Goal: Information Seeking & Learning: Learn about a topic

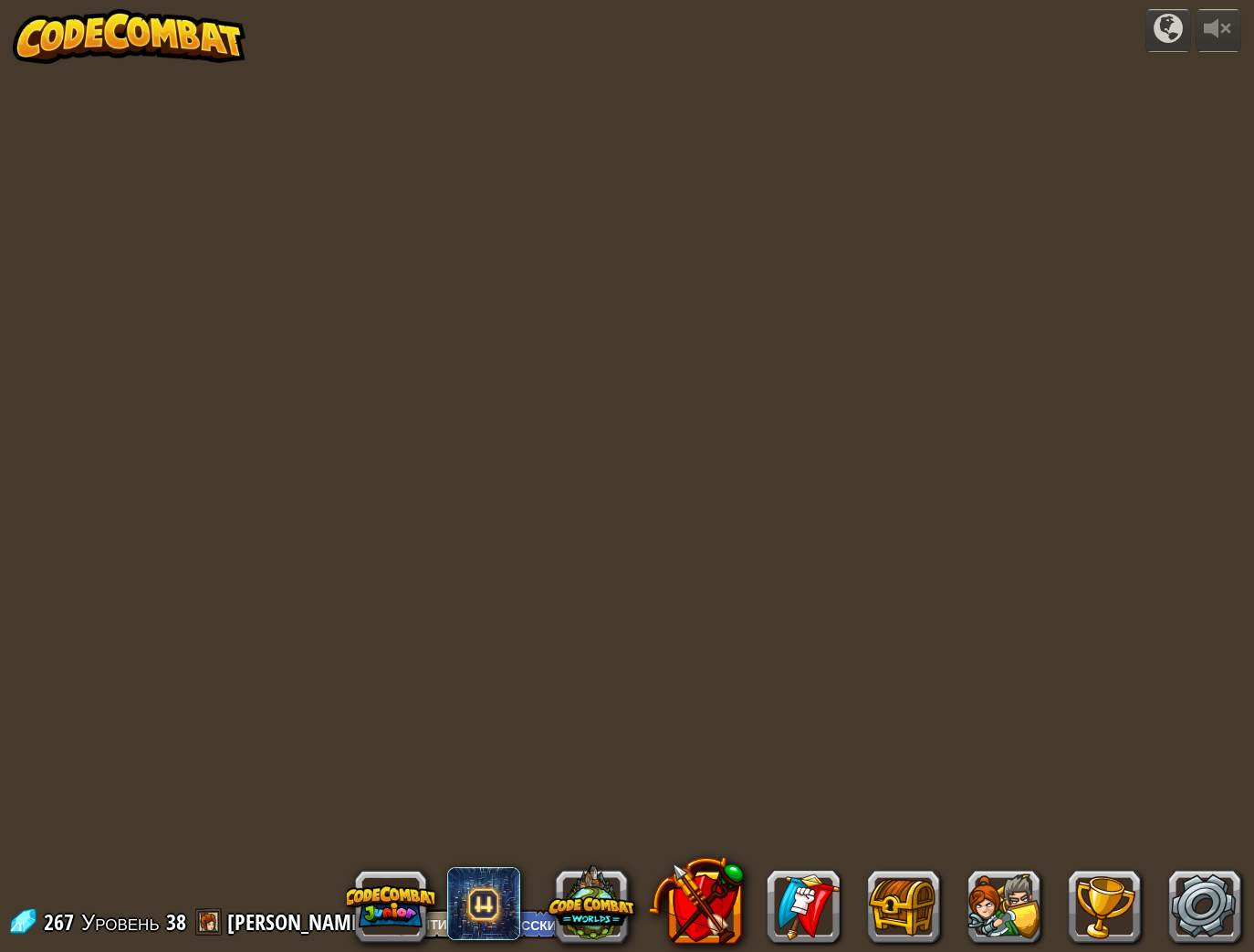
select select "ru"
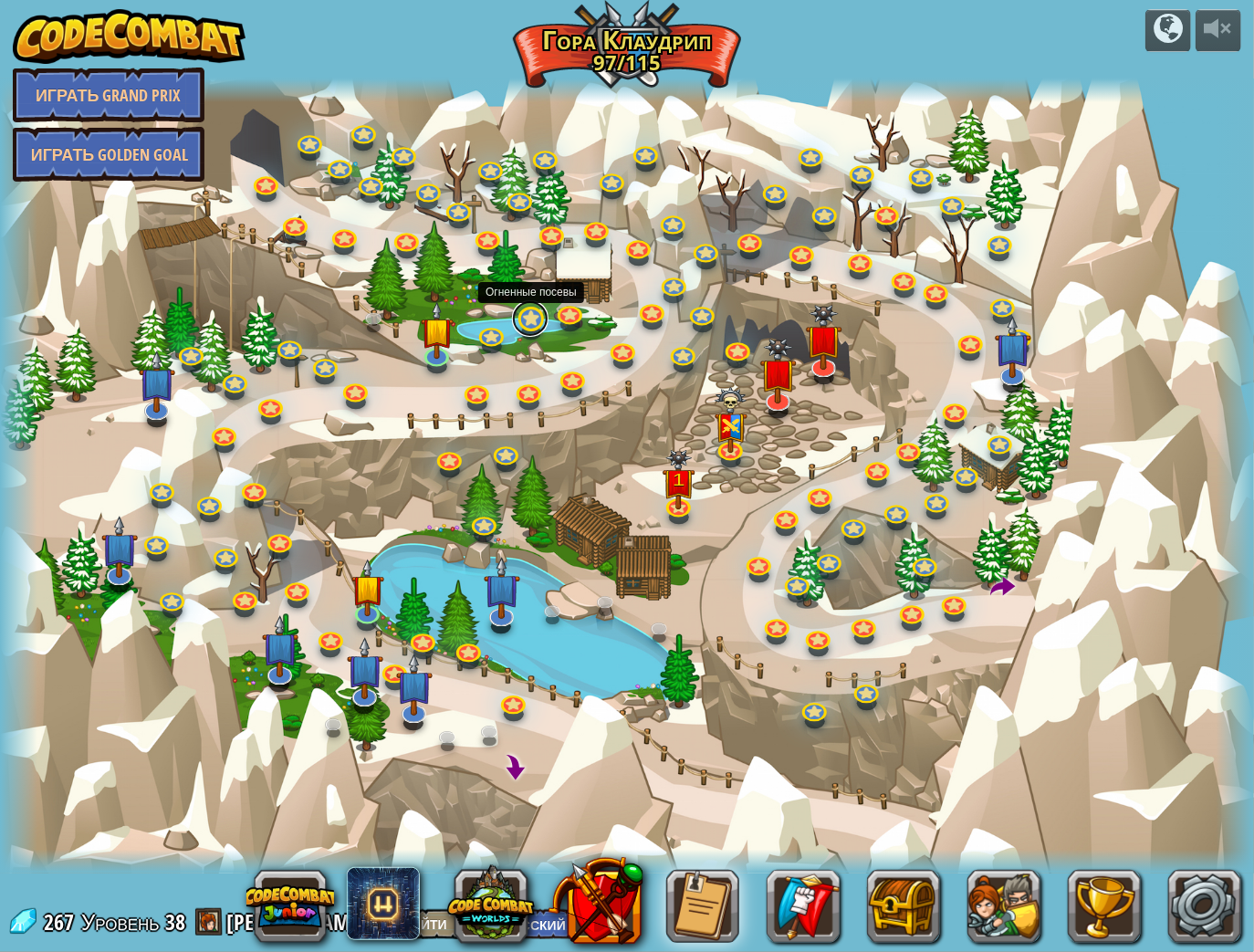
click at [535, 325] on link at bounding box center [530, 318] width 37 height 37
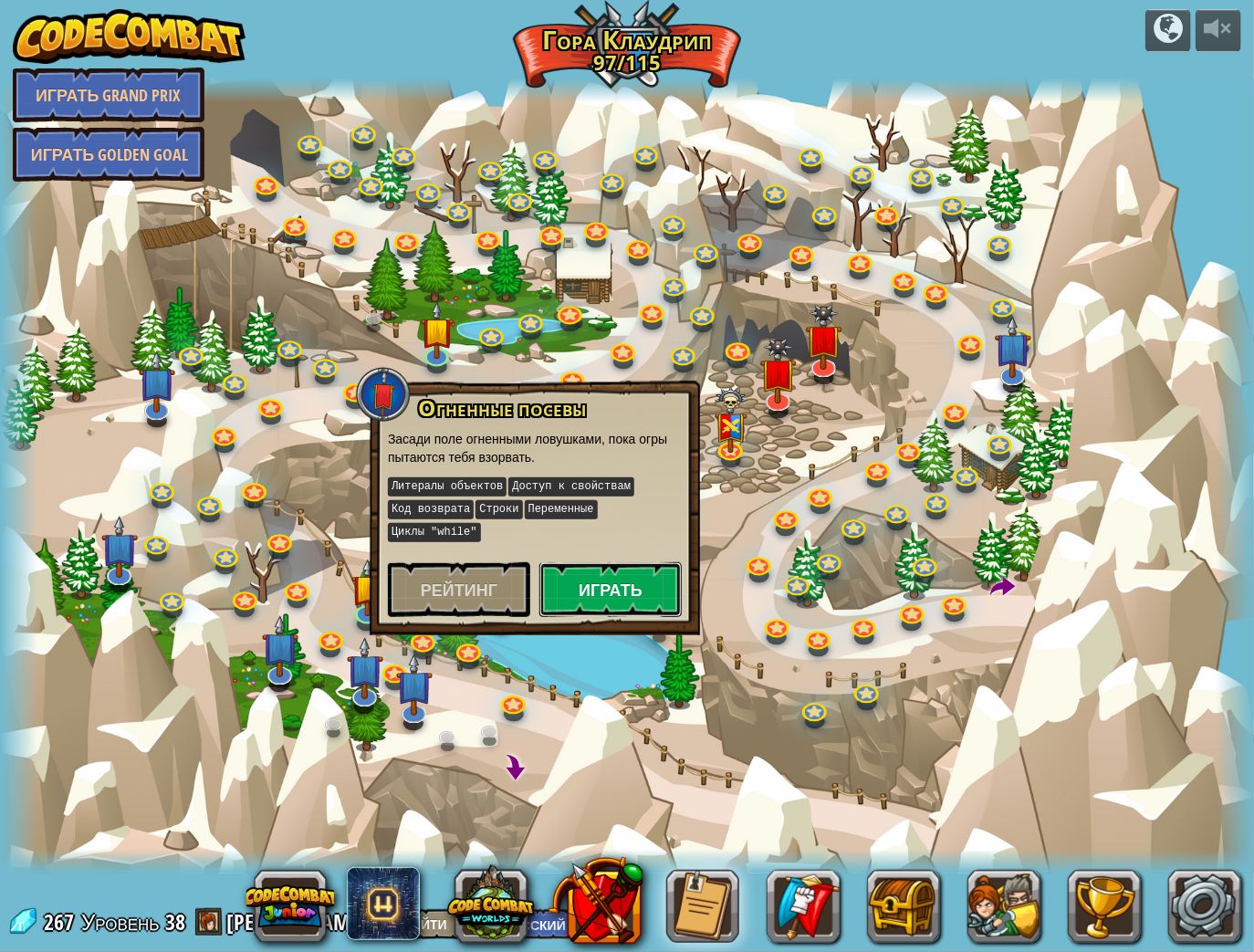
click at [621, 563] on button "Играть" at bounding box center [610, 590] width 142 height 55
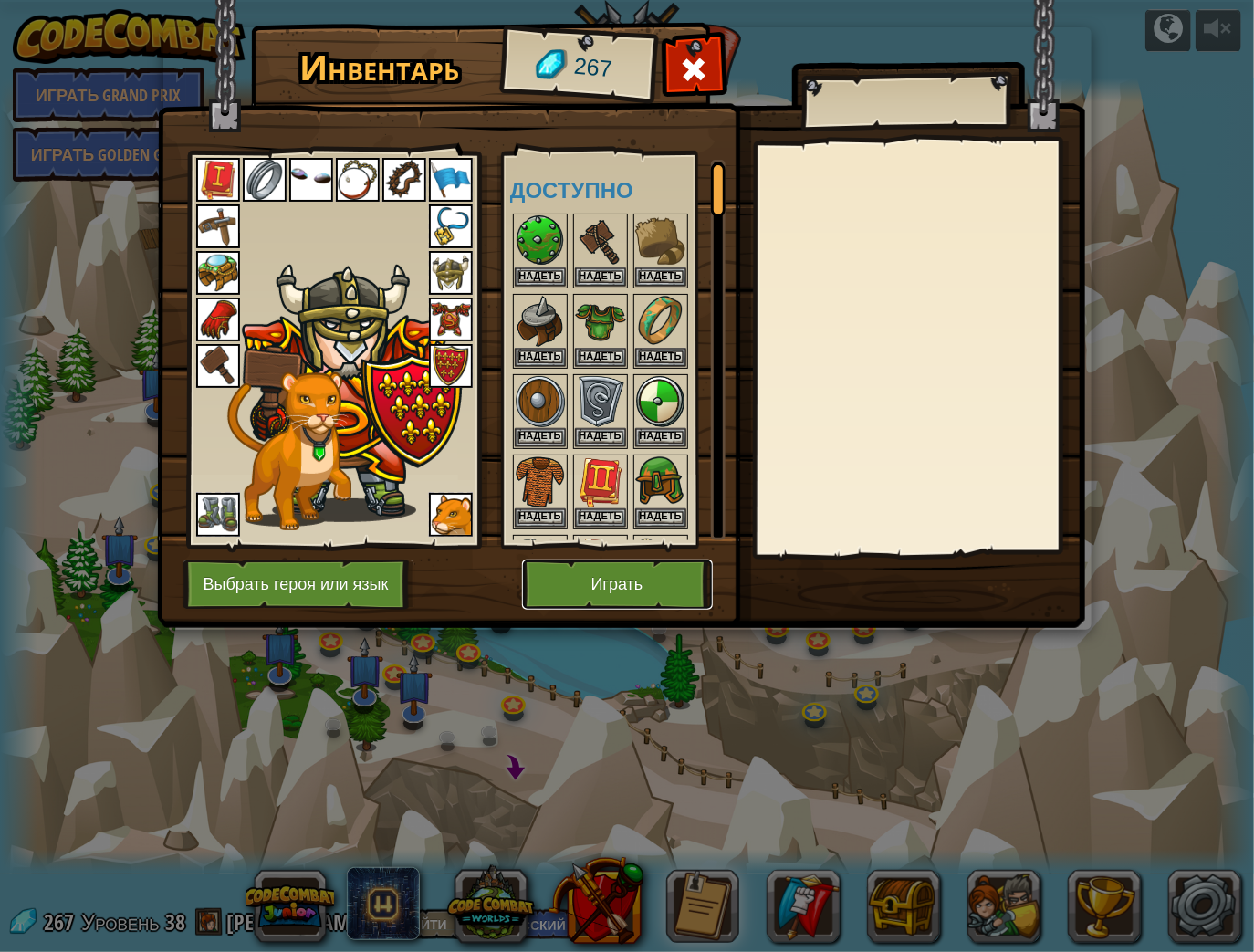
click at [660, 598] on button "Играть" at bounding box center [617, 584] width 191 height 50
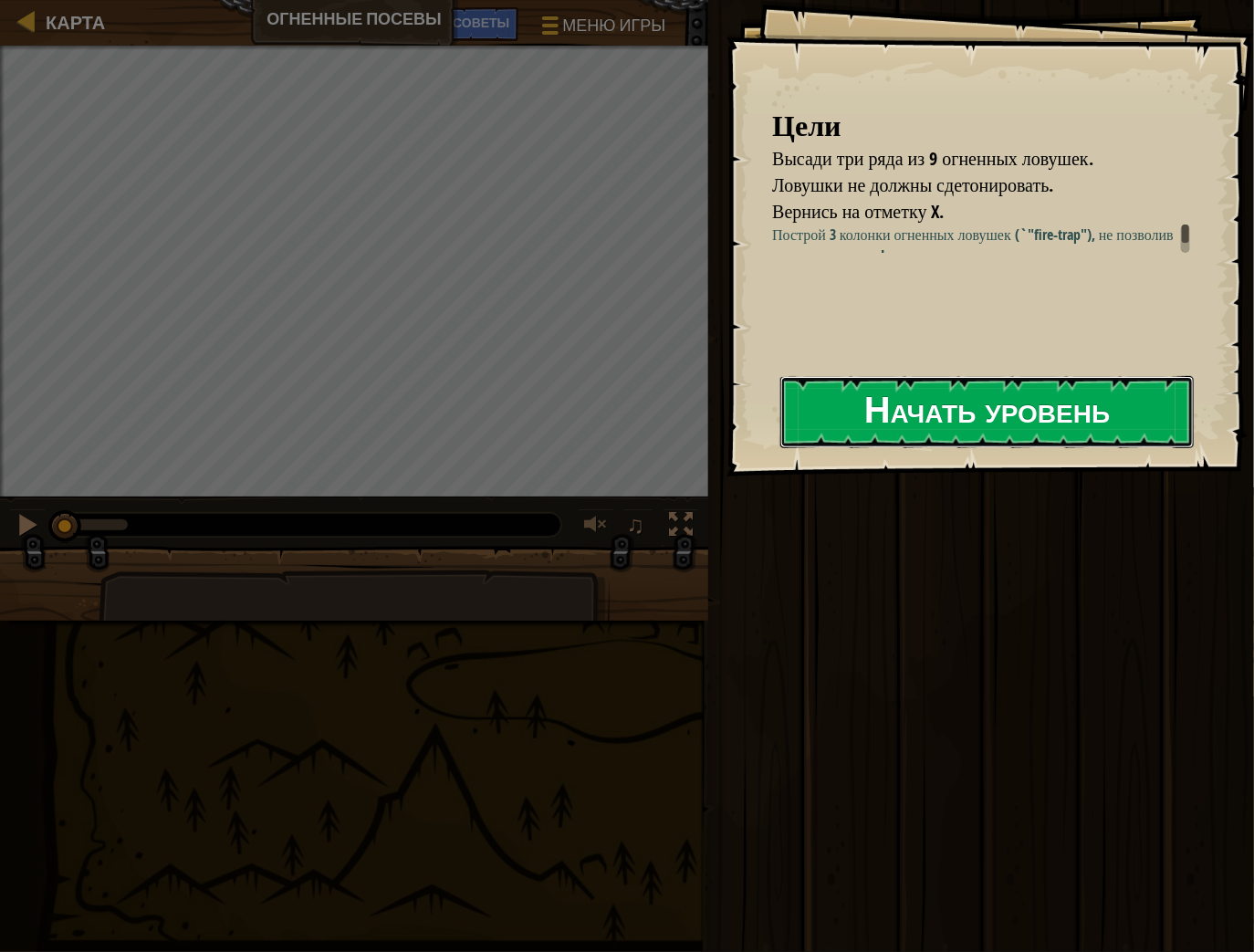
click at [971, 409] on button "Начать уровень" at bounding box center [988, 412] width 414 height 72
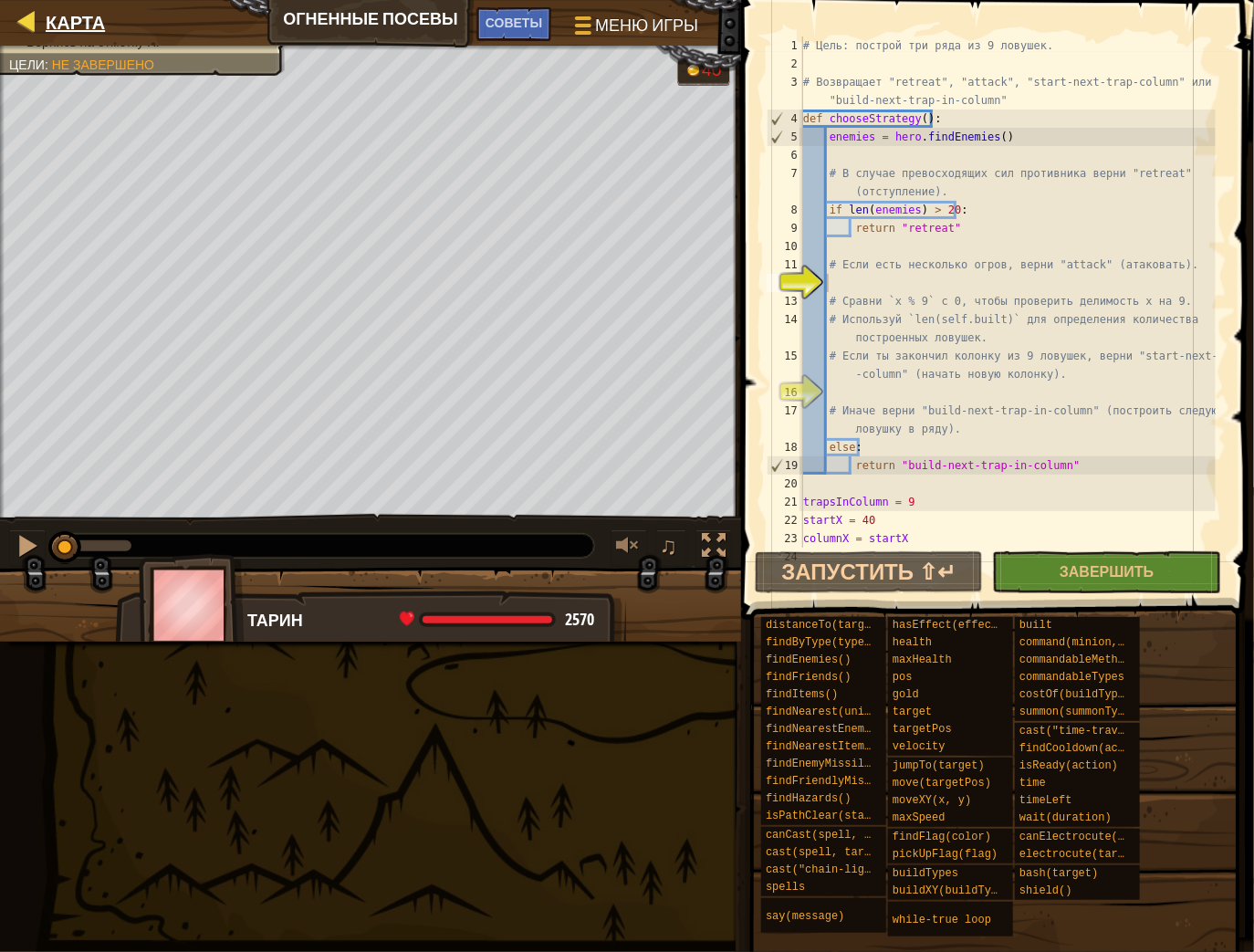
click at [98, 2] on div "Карта" at bounding box center [71, 23] width 69 height 46
select select "ru"
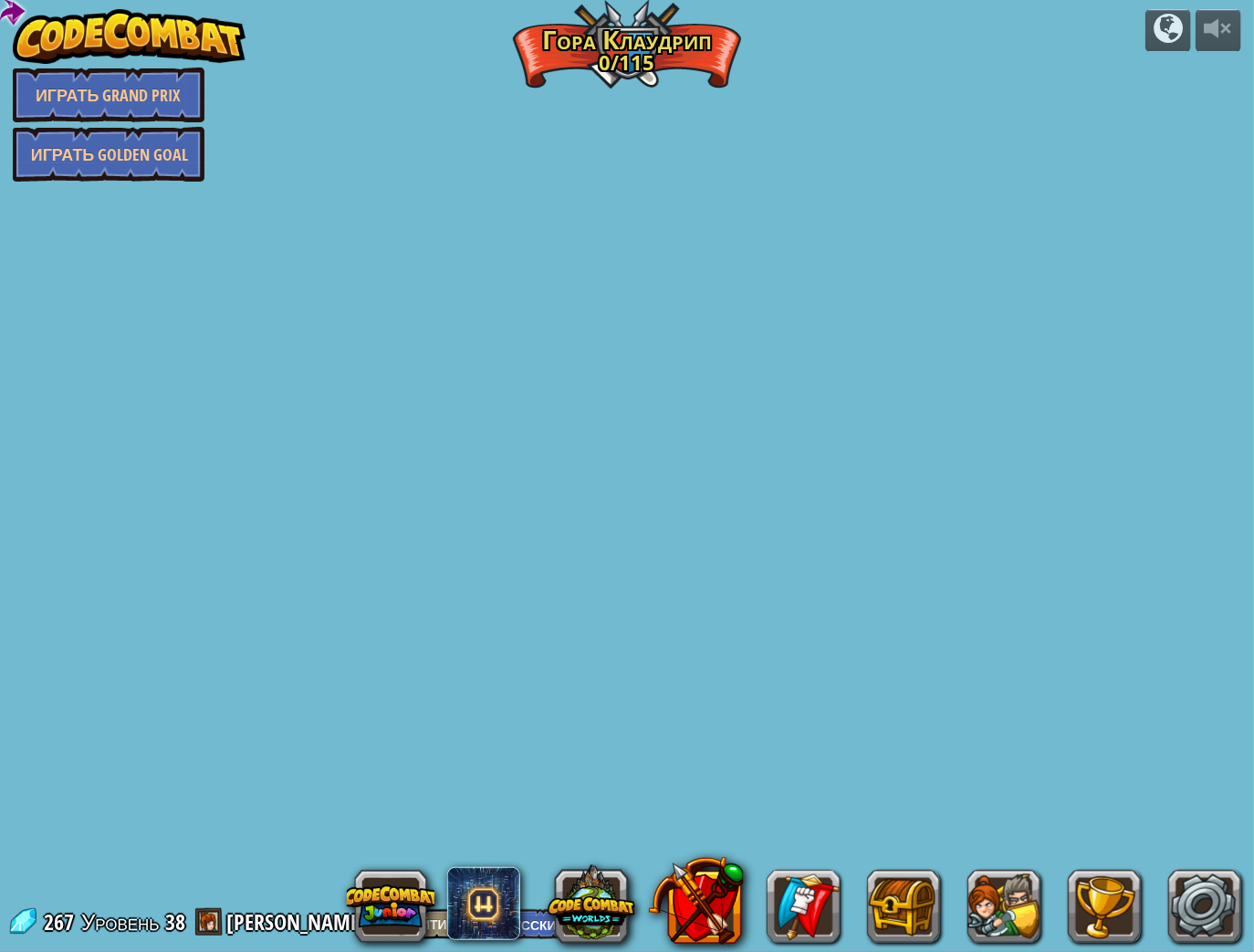
select select "ru"
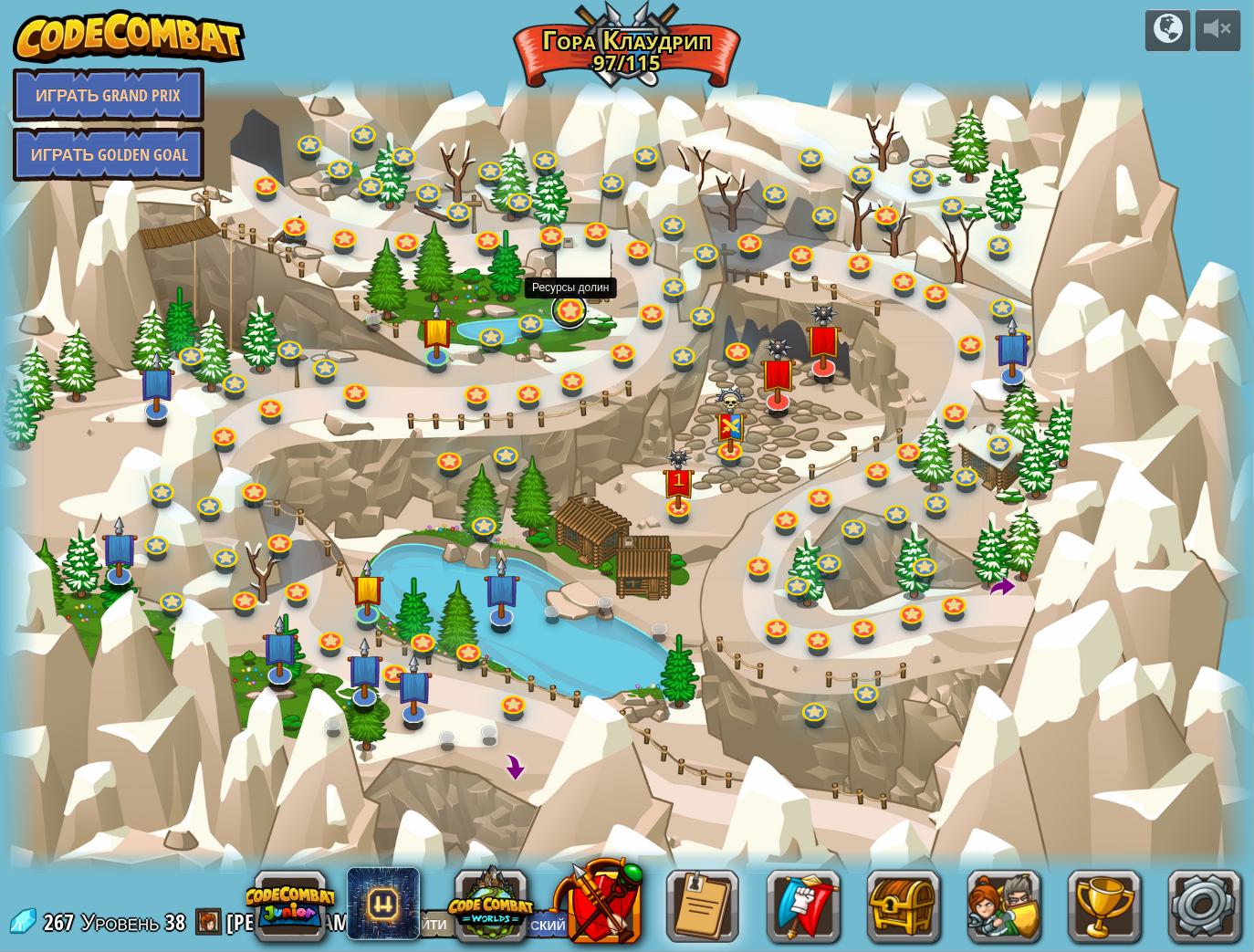
click at [571, 321] on link at bounding box center [569, 310] width 37 height 37
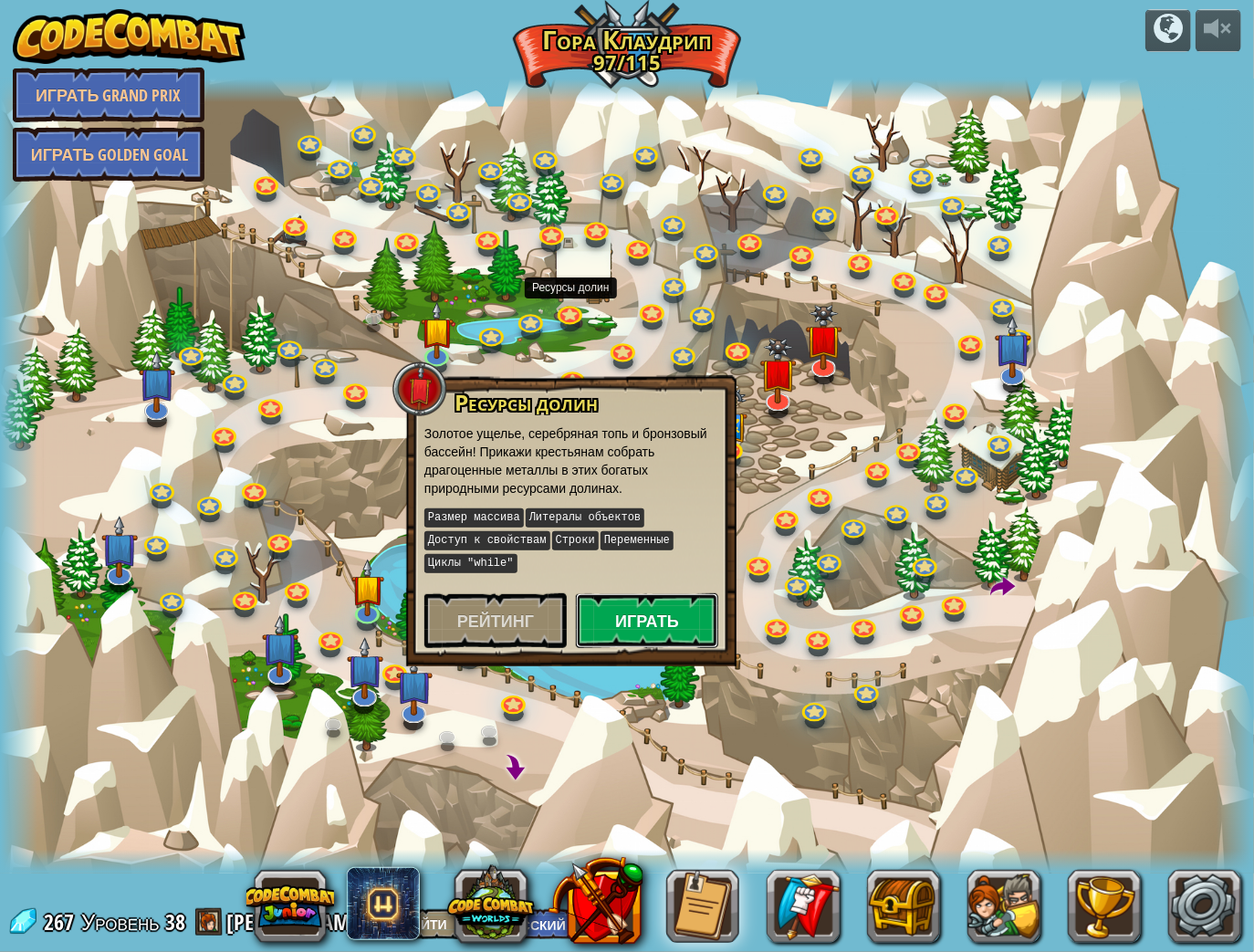
click at [666, 618] on button "Играть" at bounding box center [646, 621] width 142 height 55
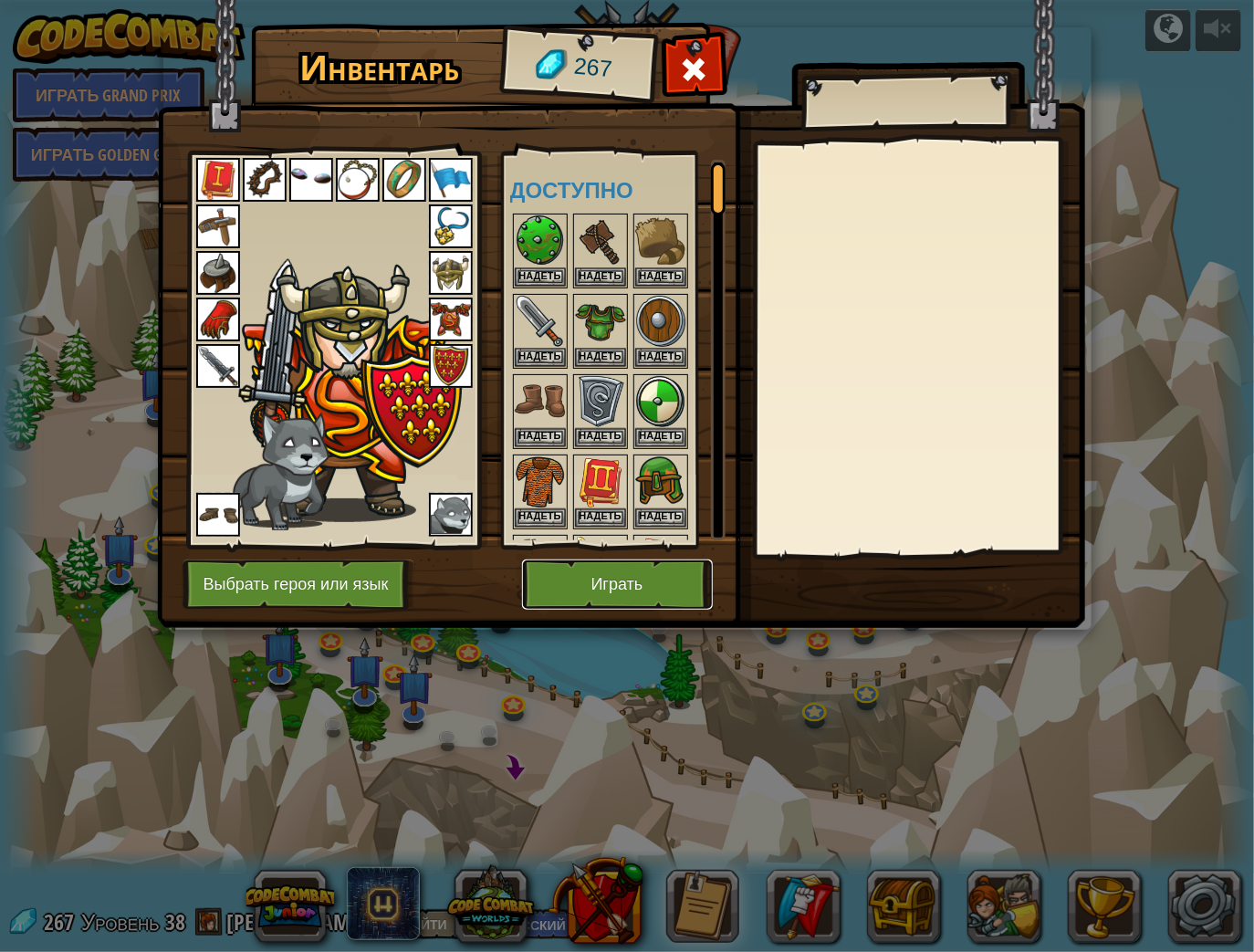
click at [661, 585] on button "Играть" at bounding box center [617, 584] width 191 height 50
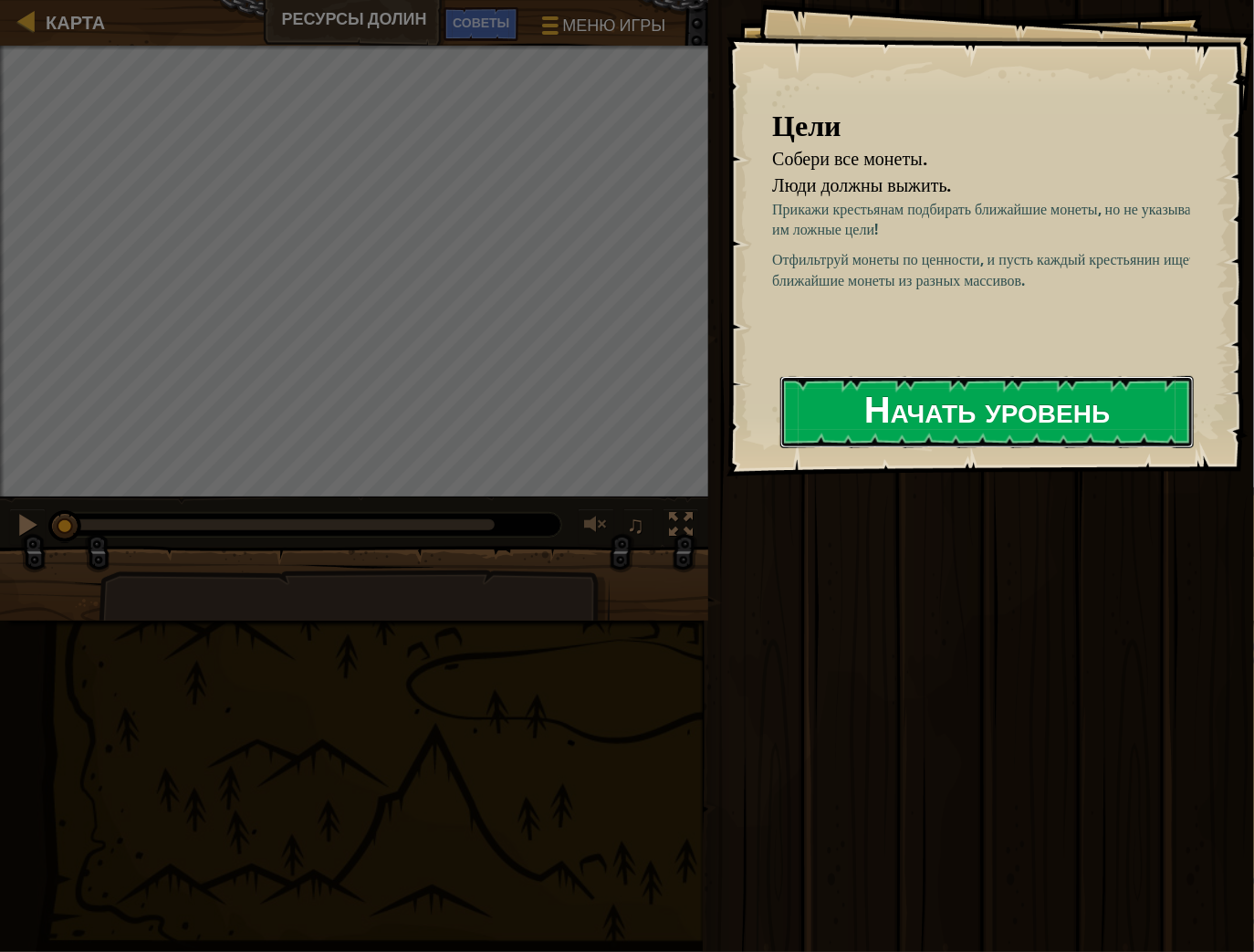
click at [893, 413] on button "Начать уровень" at bounding box center [988, 412] width 414 height 72
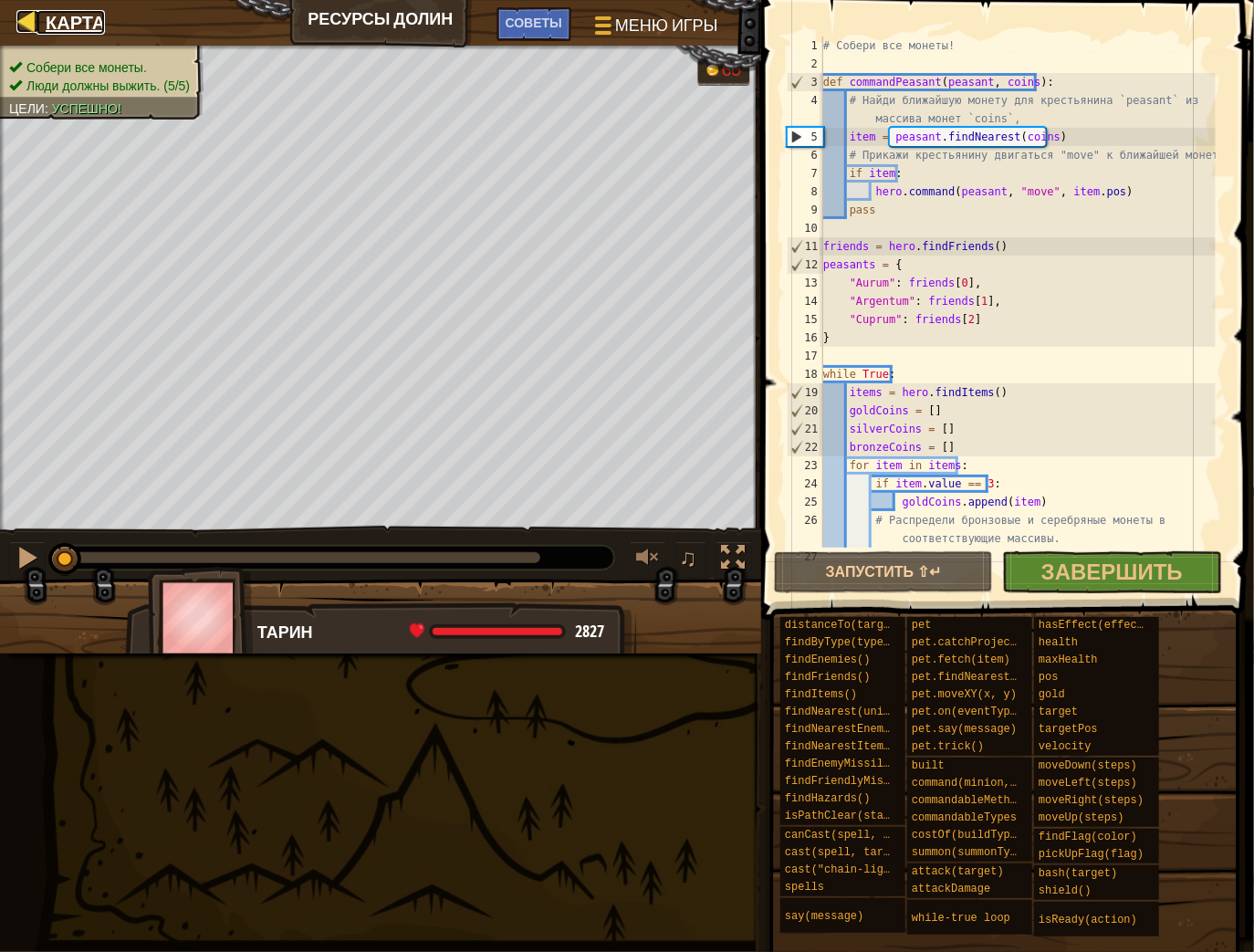
click at [76, 11] on span "Карта" at bounding box center [75, 23] width 59 height 24
select select "ru"
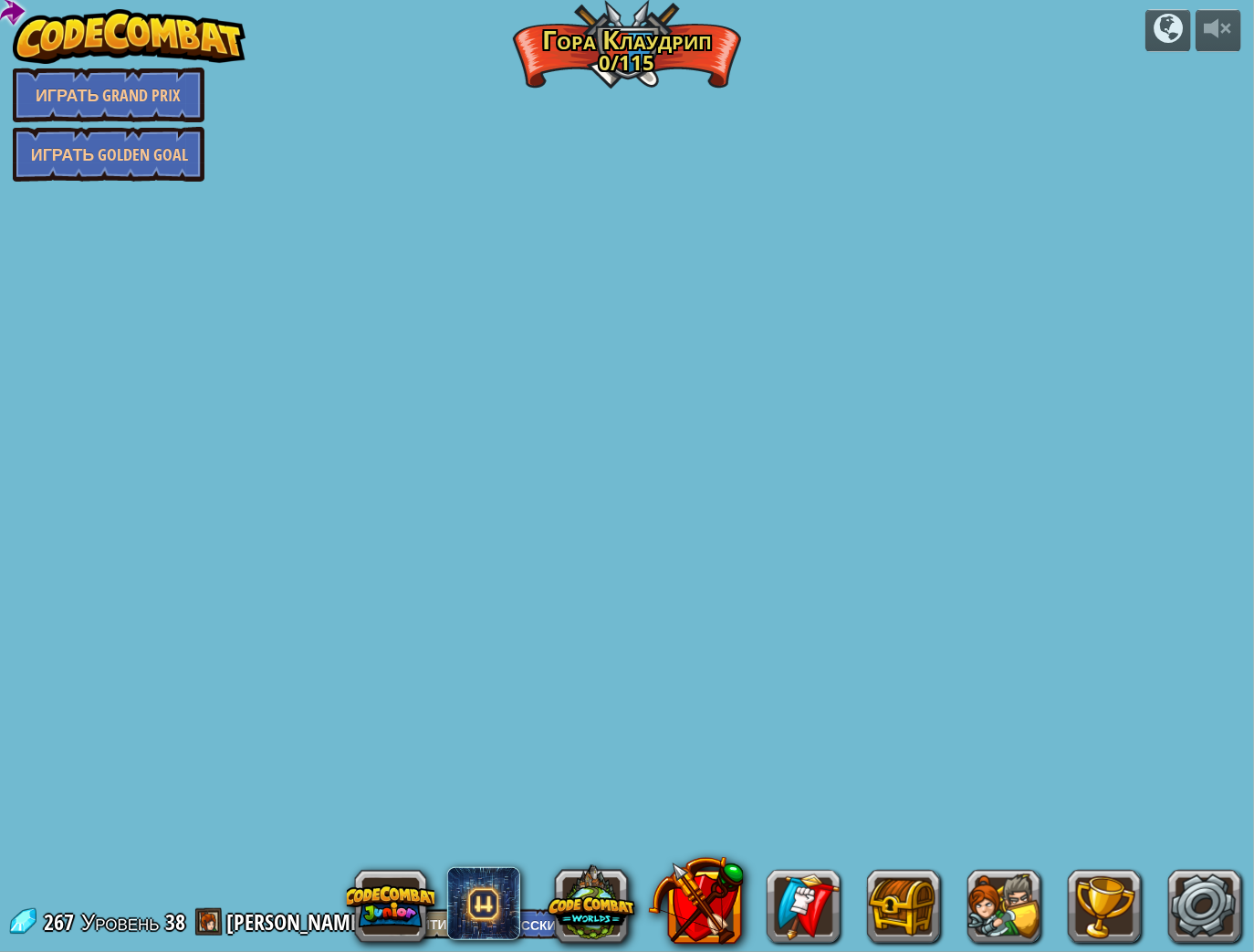
select select "ru"
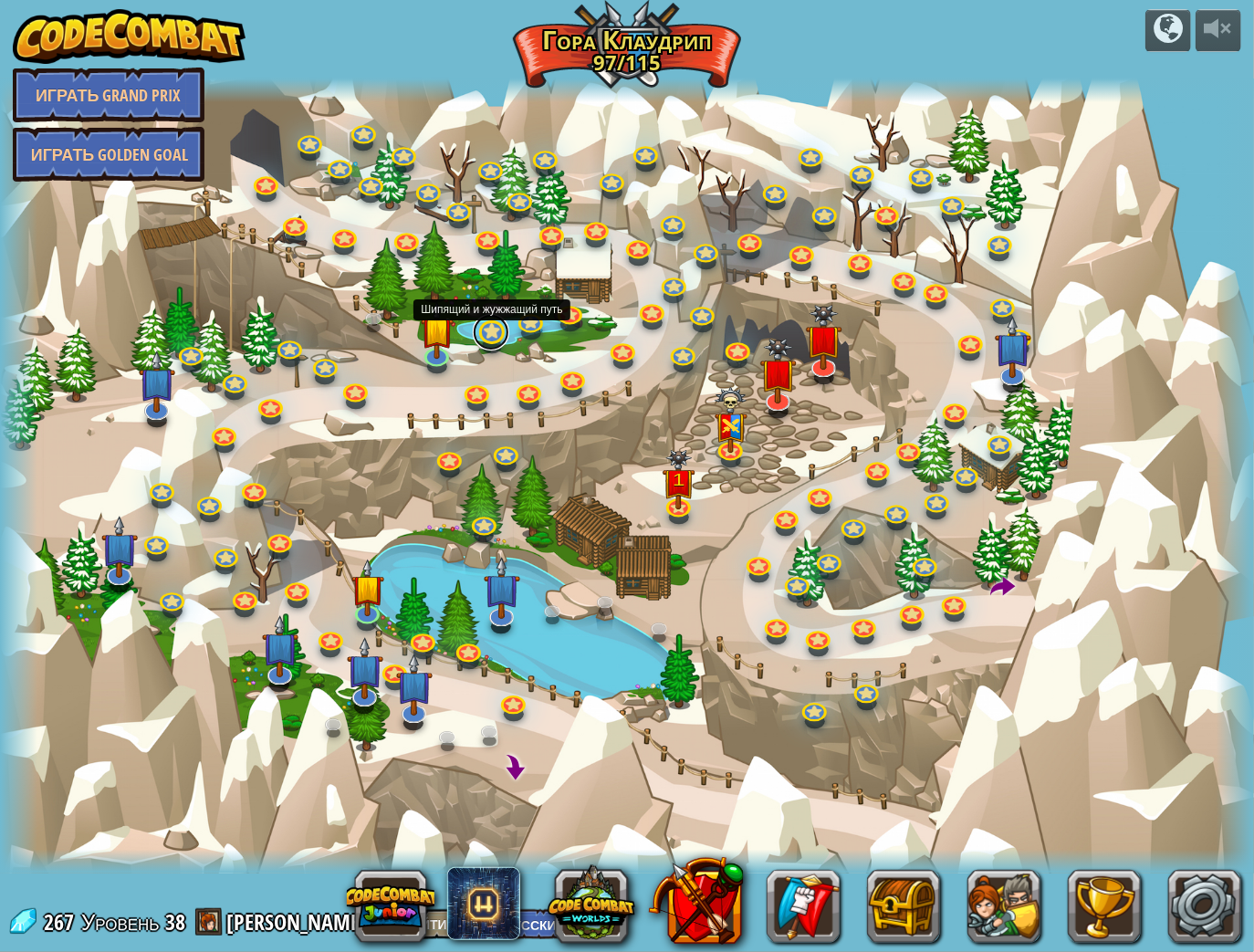
click at [487, 342] on link at bounding box center [491, 332] width 37 height 37
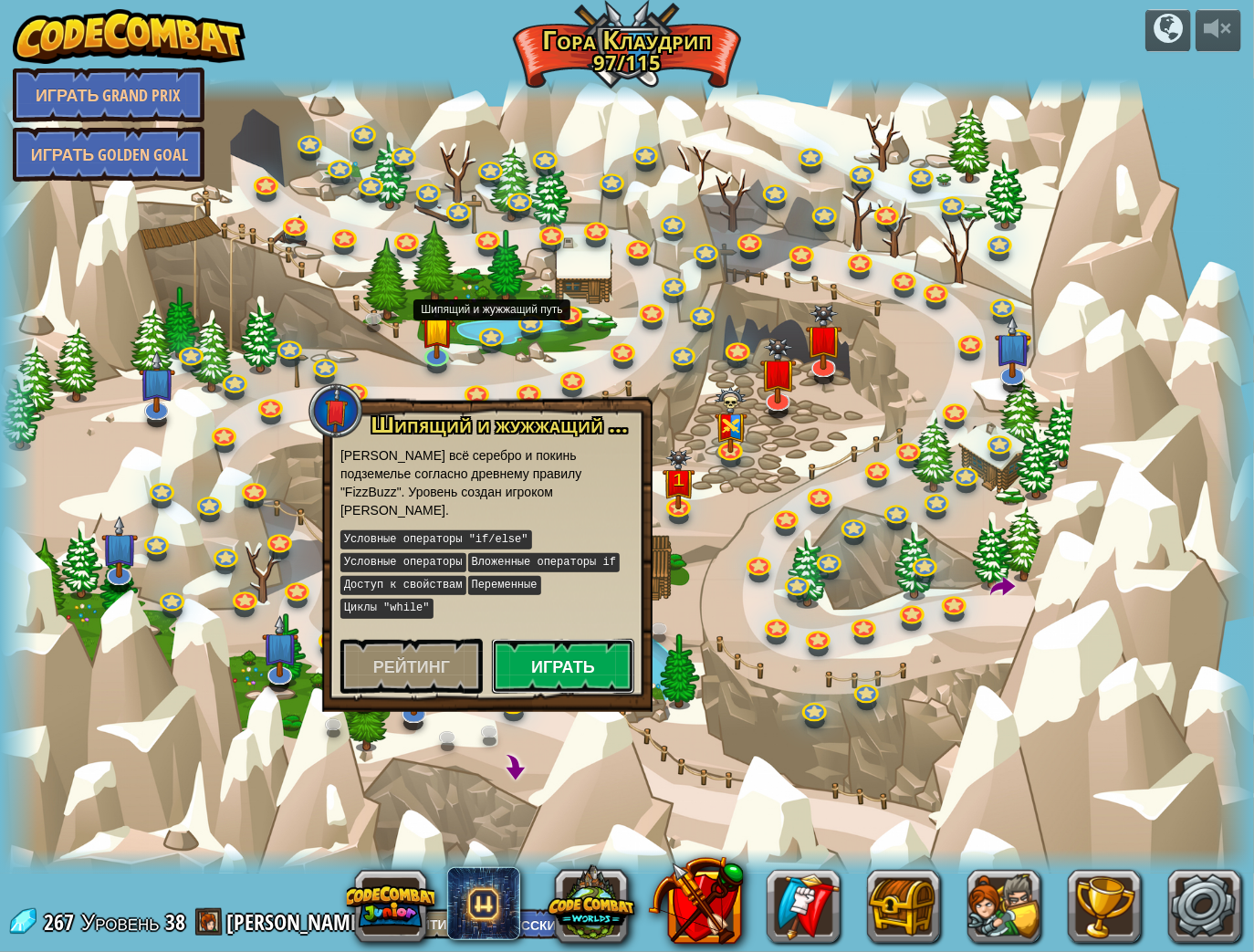
click at [589, 639] on button "Играть" at bounding box center [563, 666] width 142 height 55
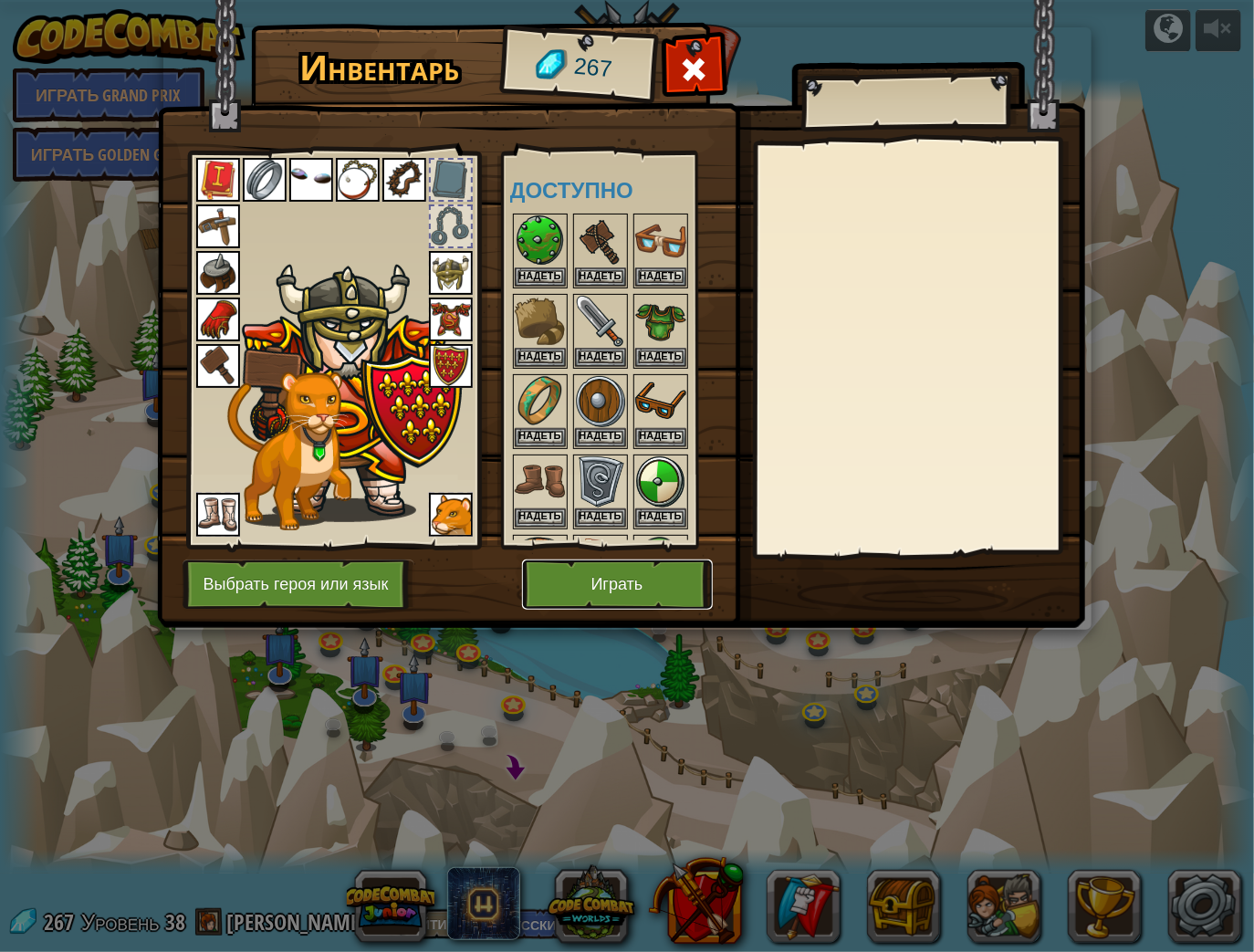
click at [623, 583] on button "Играть" at bounding box center [617, 584] width 191 height 50
click at [630, 579] on button "Играть" at bounding box center [617, 584] width 191 height 50
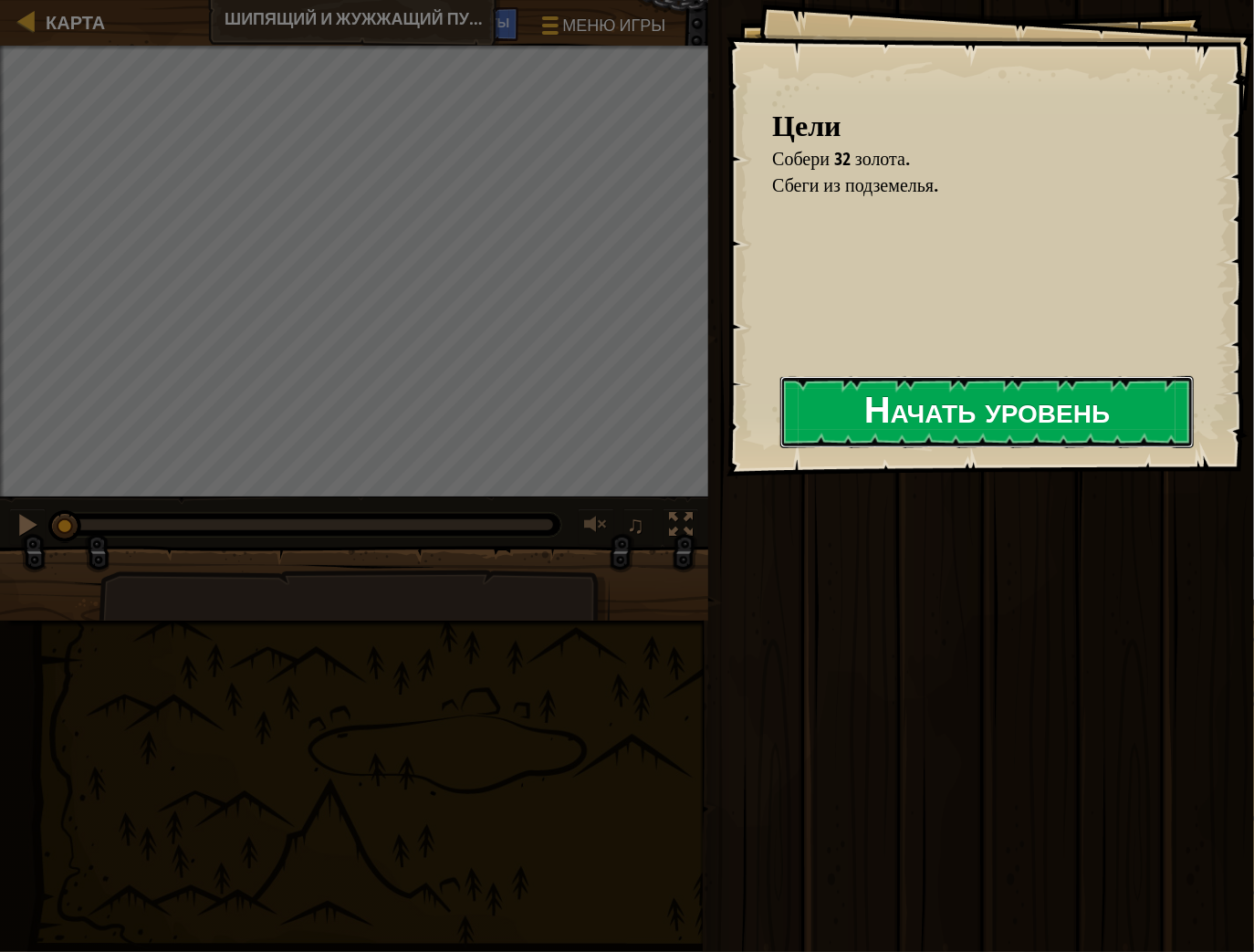
click at [906, 405] on button "Начать уровень" at bounding box center [988, 412] width 414 height 72
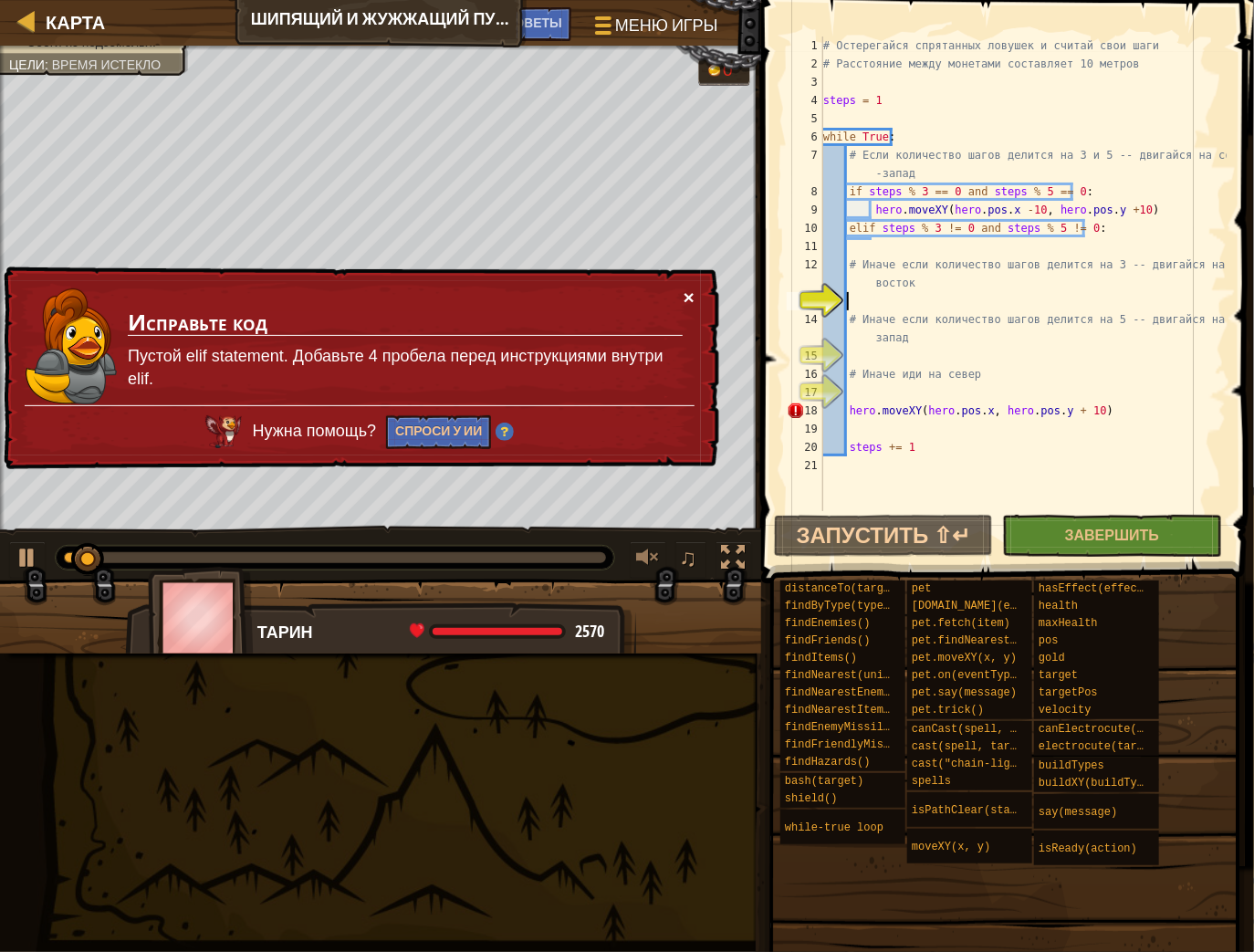
click at [690, 289] on button "×" at bounding box center [690, 297] width 11 height 19
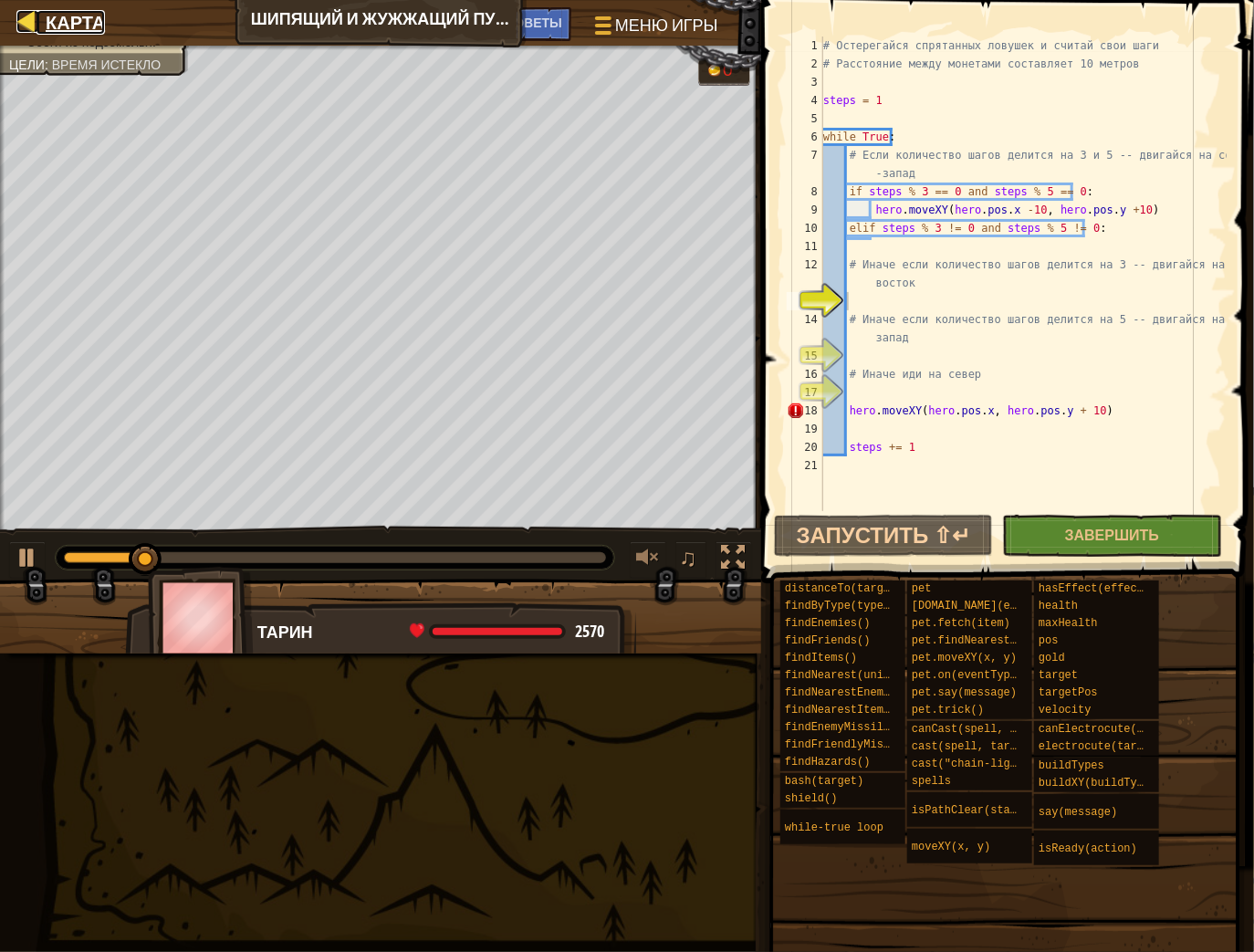
click at [73, 20] on span "Карта" at bounding box center [75, 23] width 59 height 24
select select "ru"
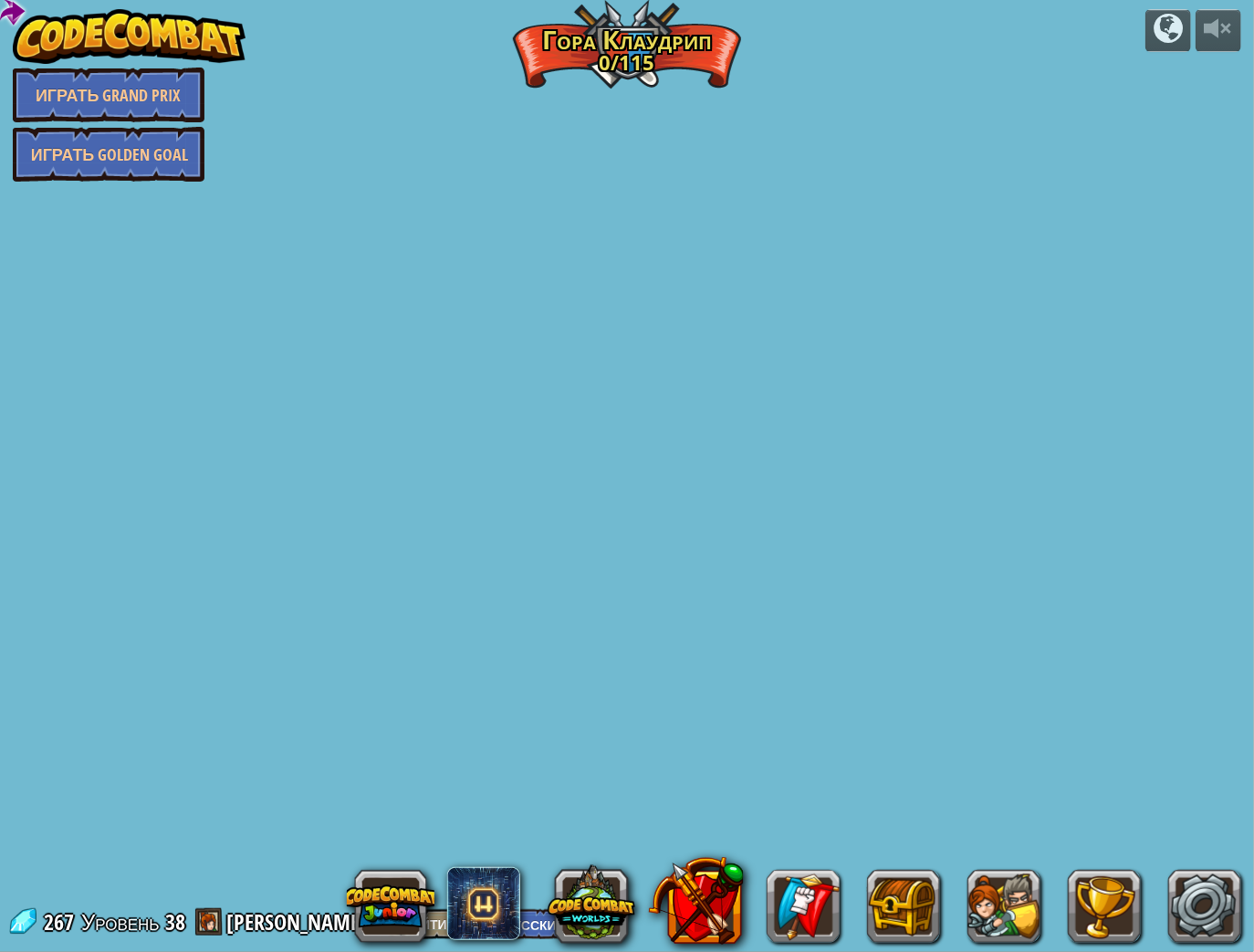
select select "ru"
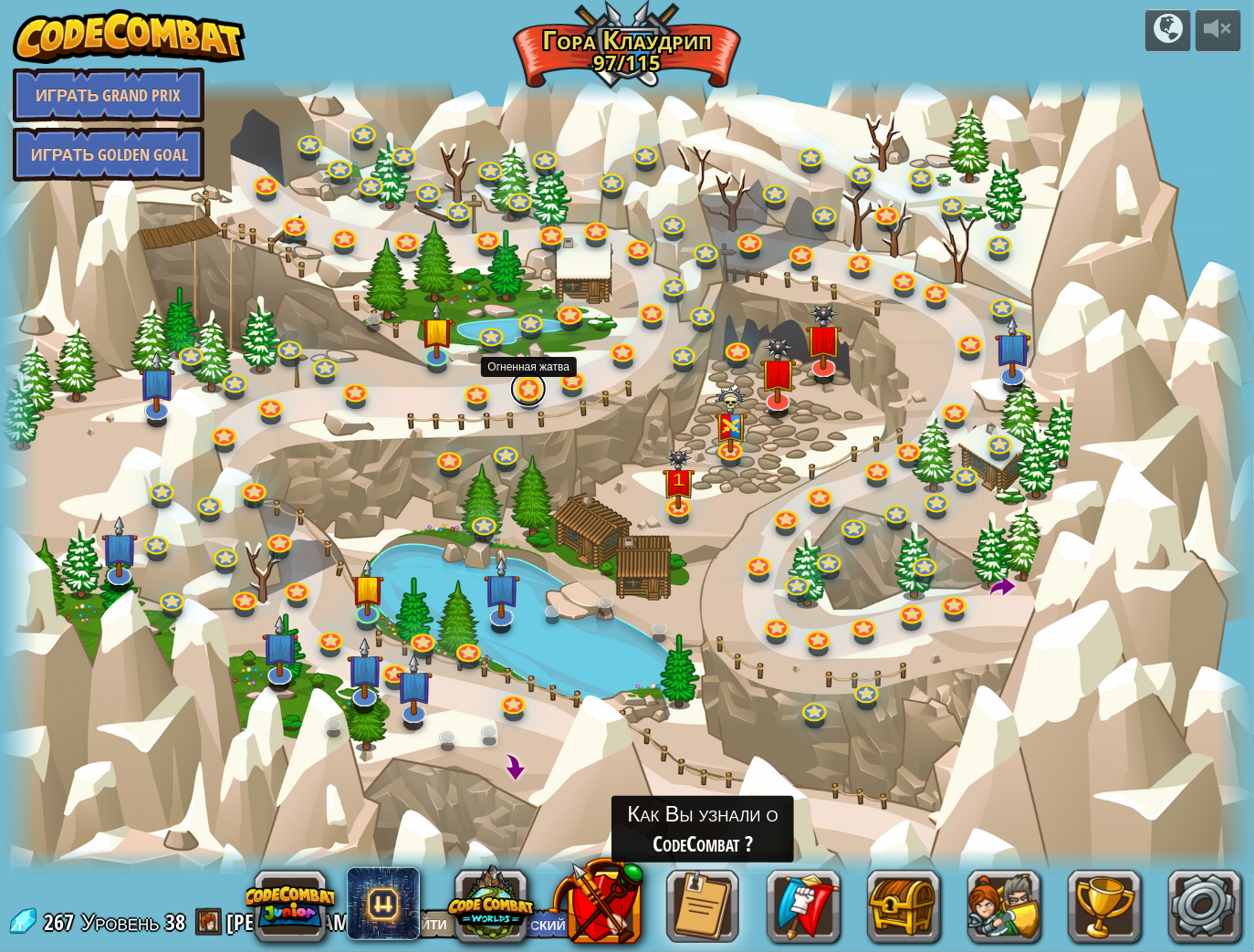
click at [533, 389] on link at bounding box center [528, 389] width 37 height 37
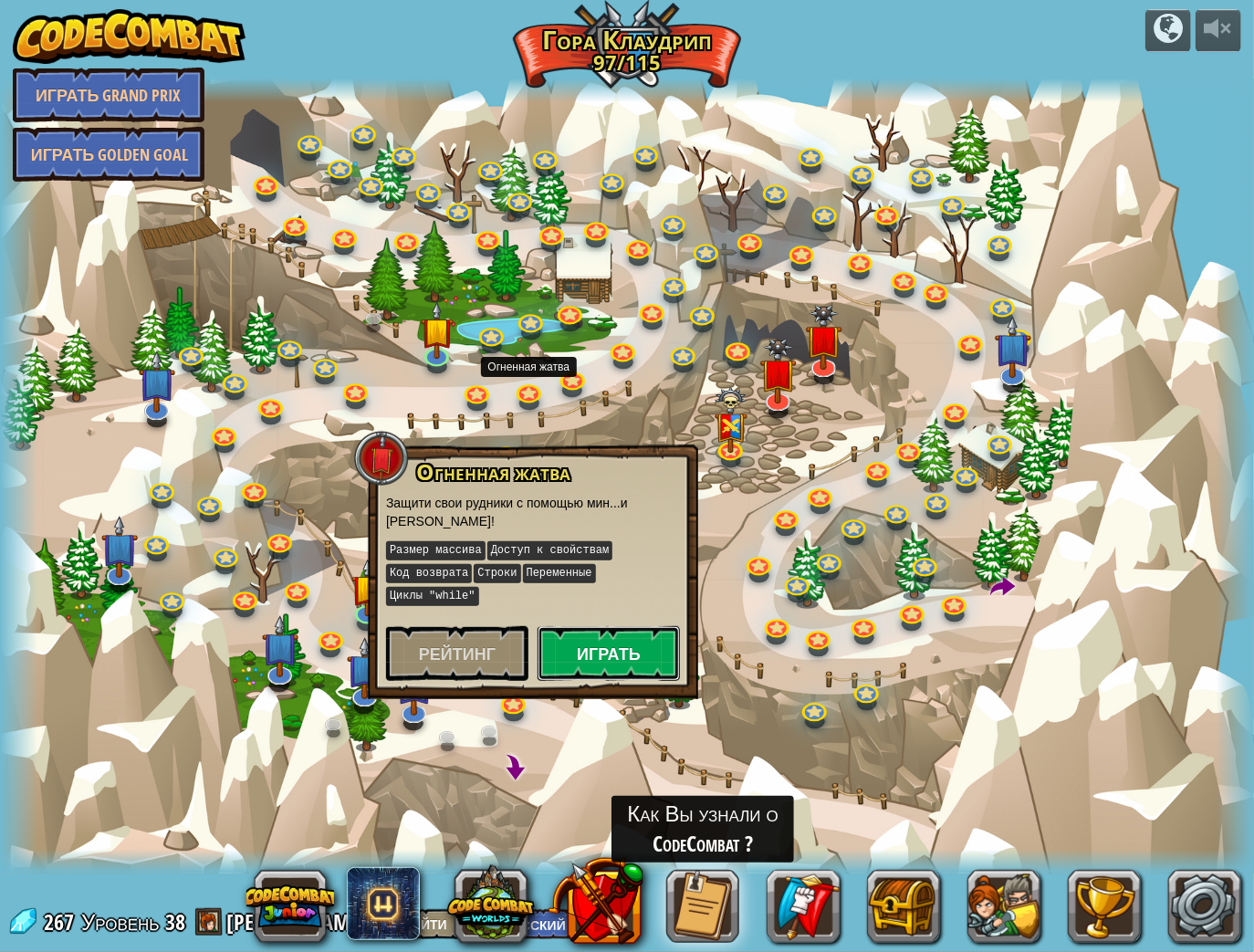
click at [640, 632] on button "Играть" at bounding box center [609, 654] width 142 height 55
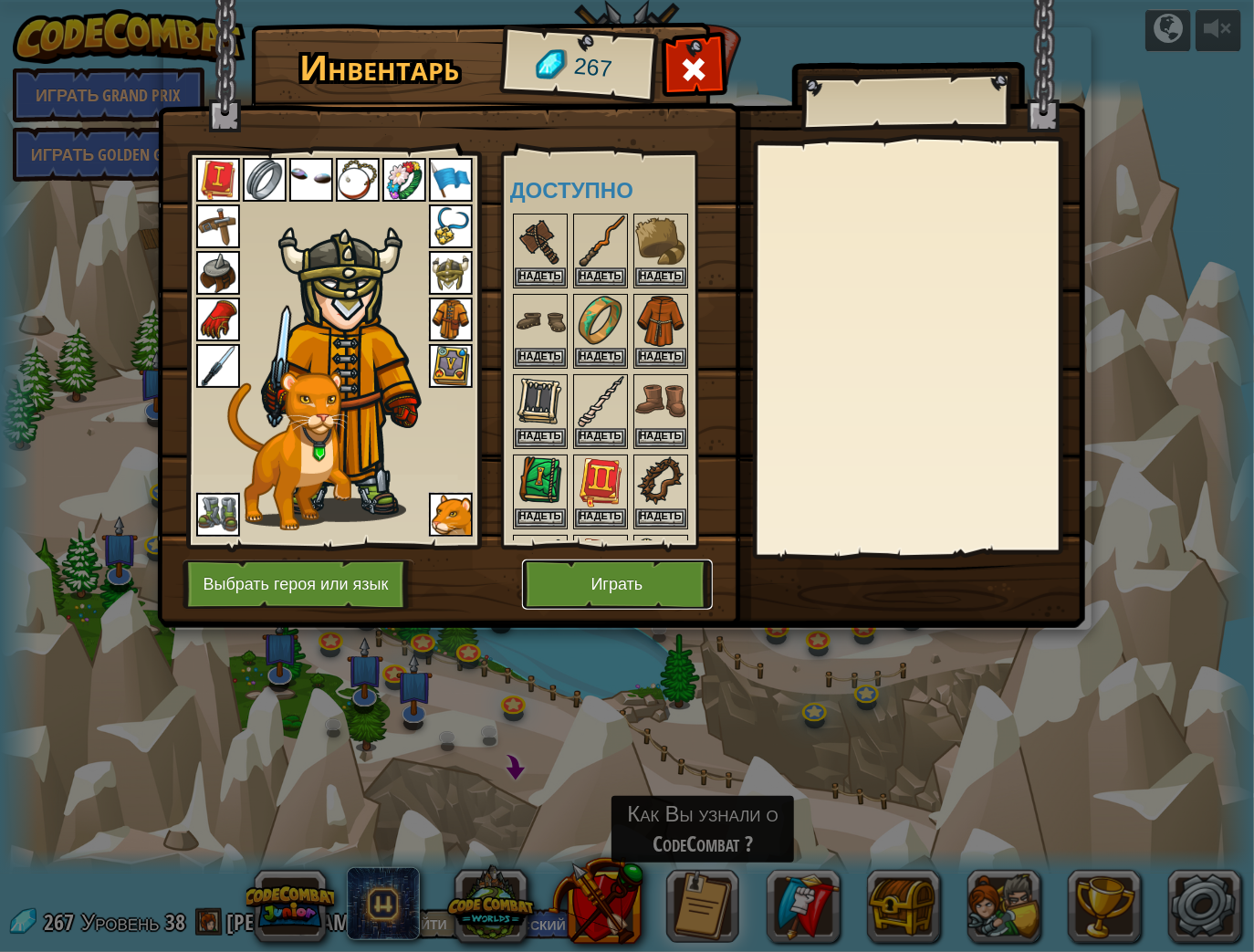
click at [659, 569] on button "Играть" at bounding box center [617, 584] width 191 height 50
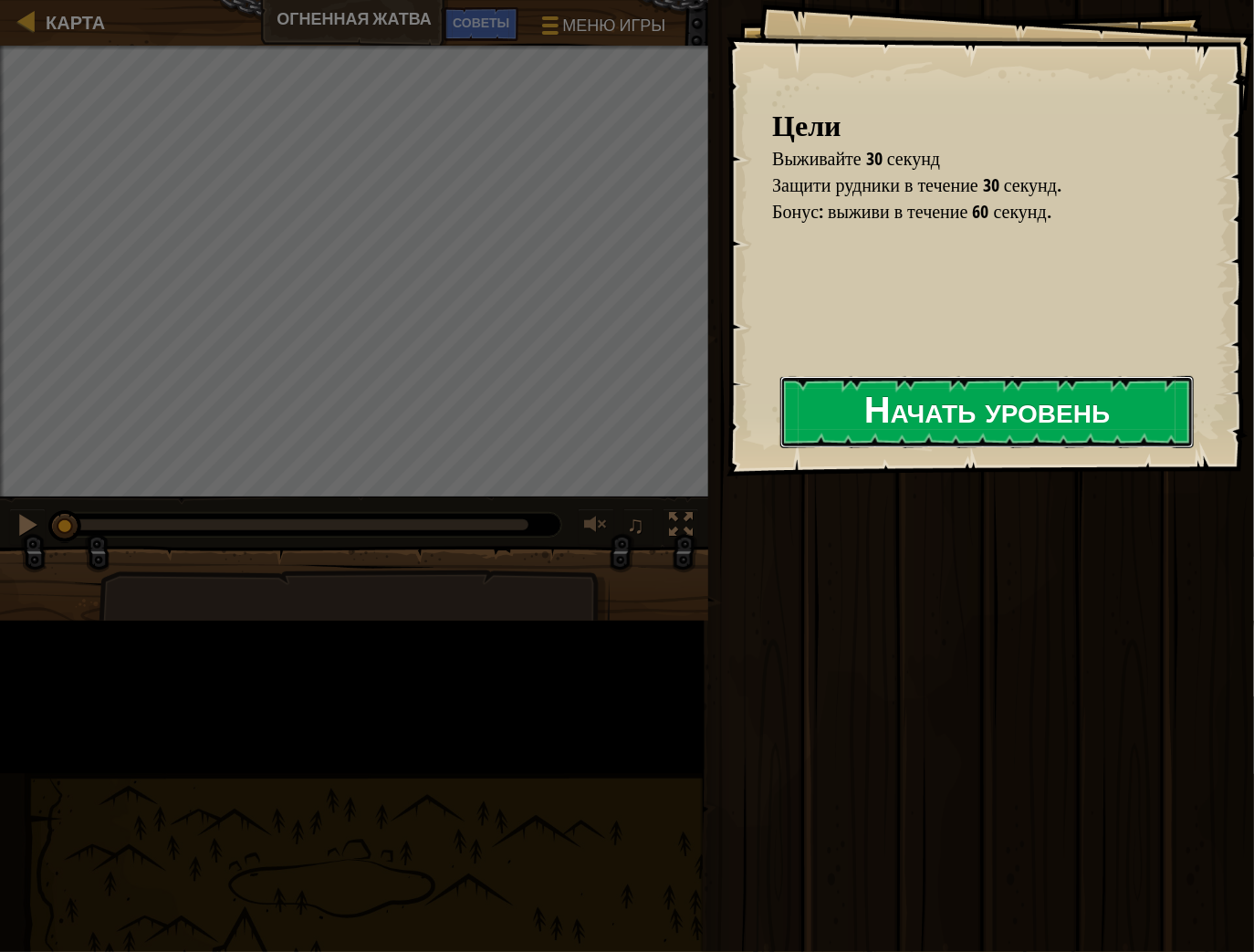
click at [781, 404] on button "Начать уровень" at bounding box center [988, 412] width 414 height 72
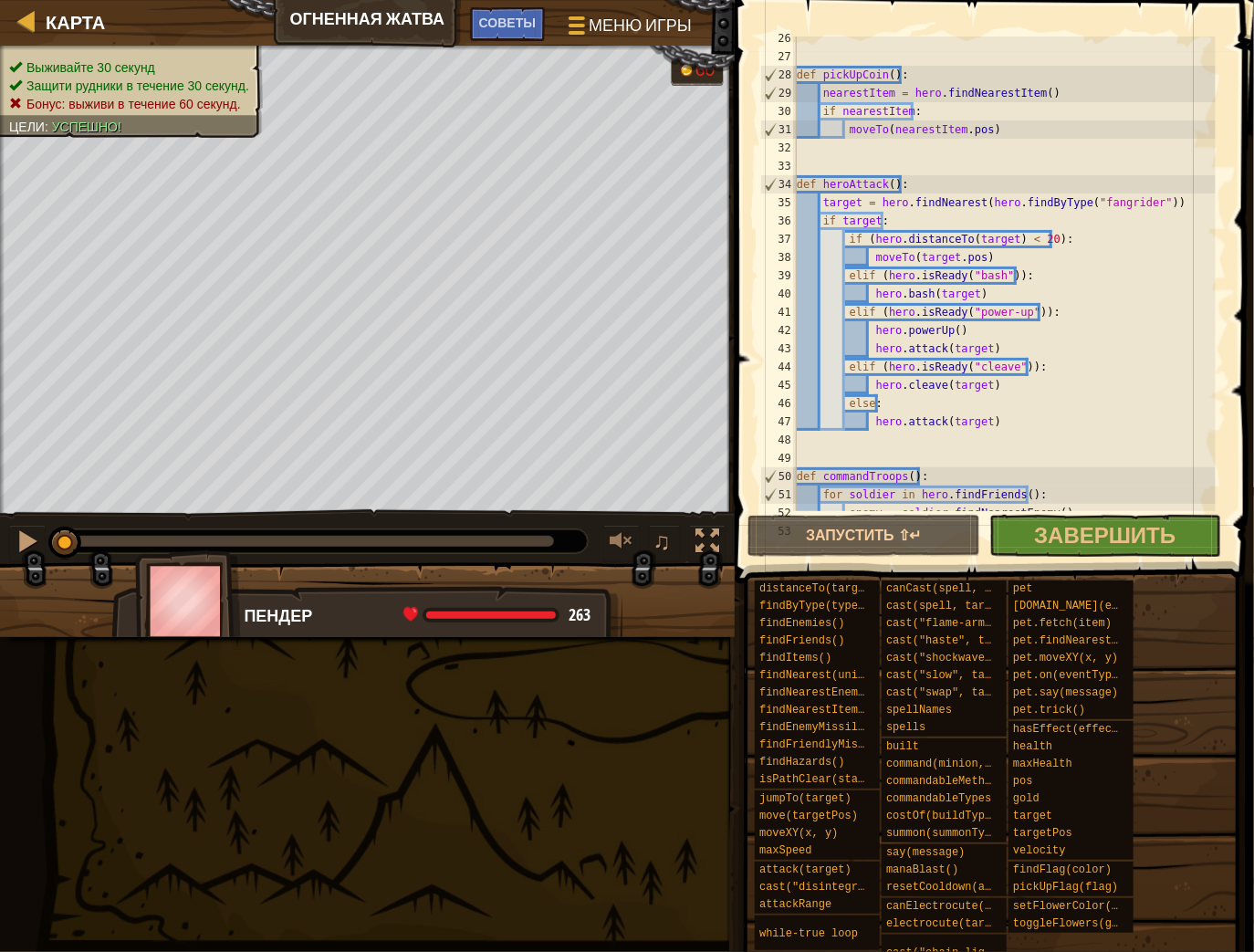
scroll to position [730, 0]
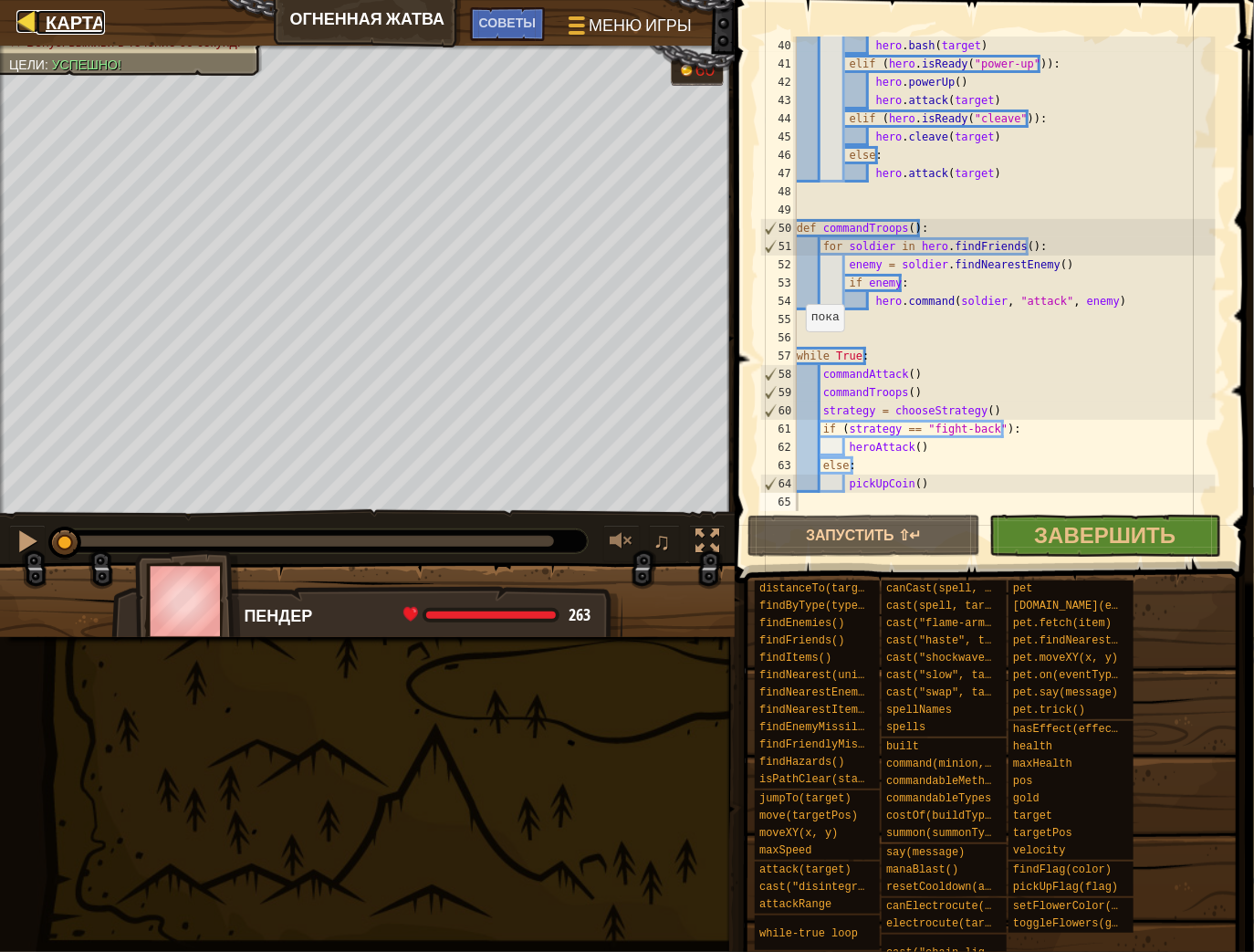
click at [51, 19] on span "Карта" at bounding box center [75, 23] width 59 height 24
select select "ru"
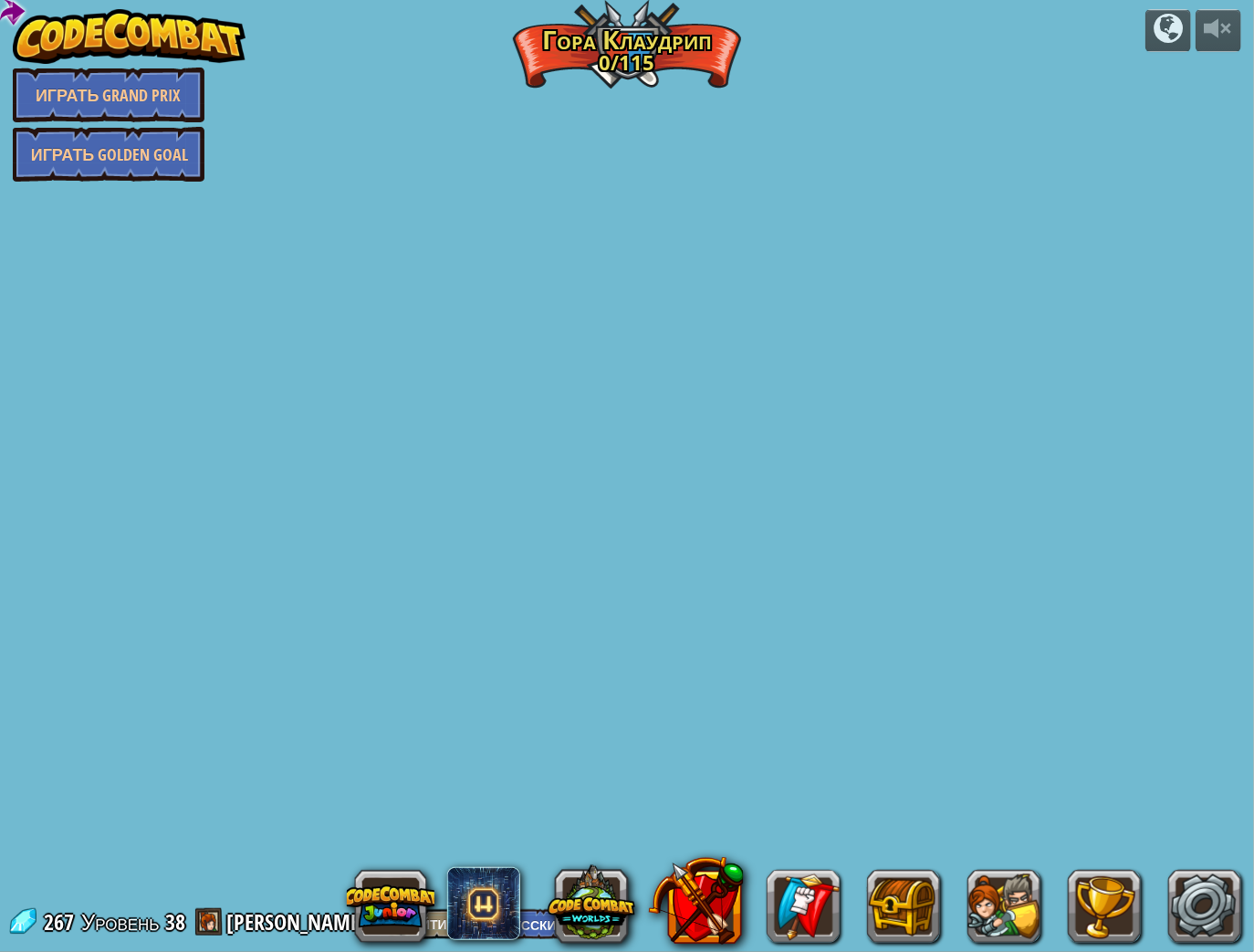
select select "ru"
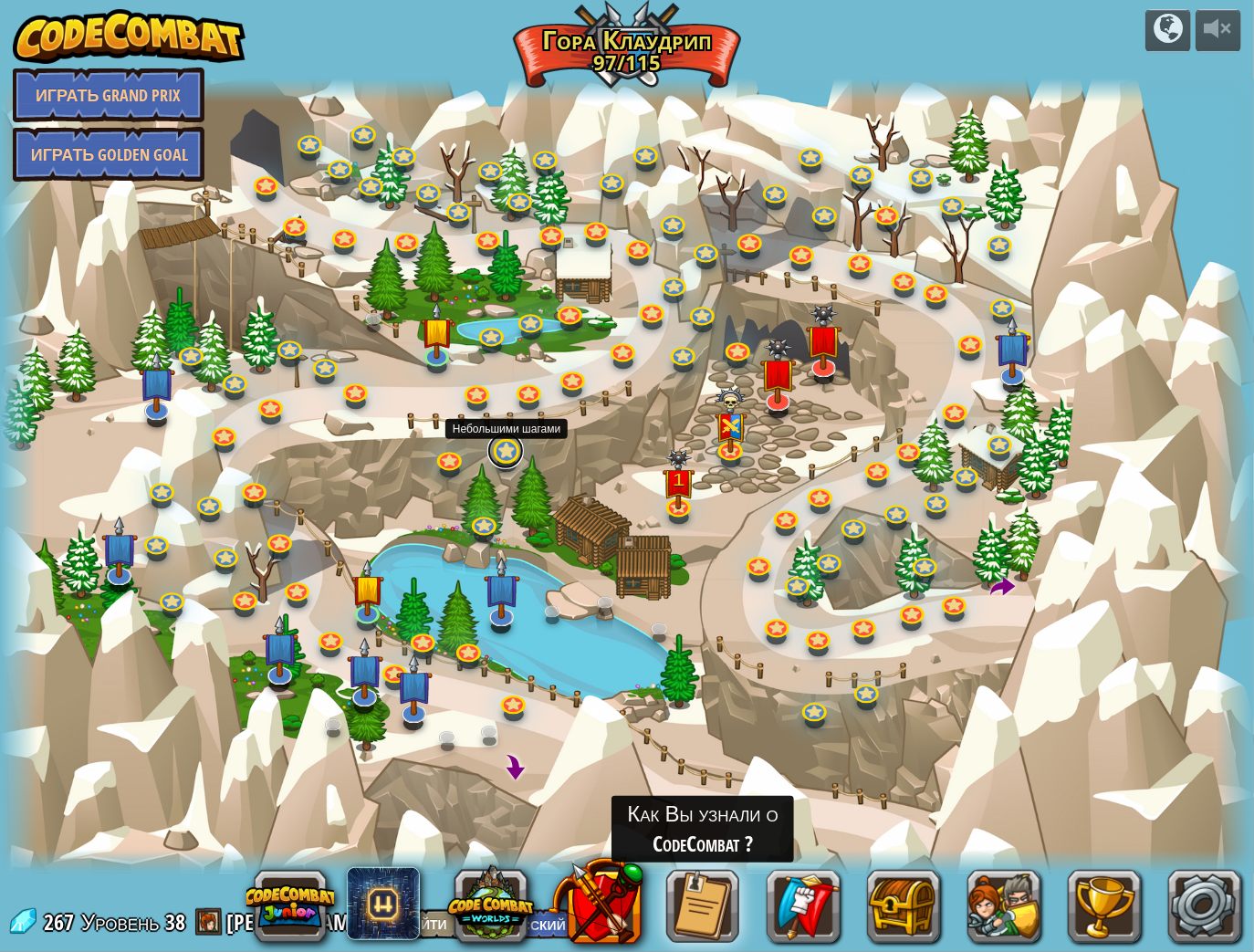
click at [509, 455] on link at bounding box center [505, 451] width 37 height 37
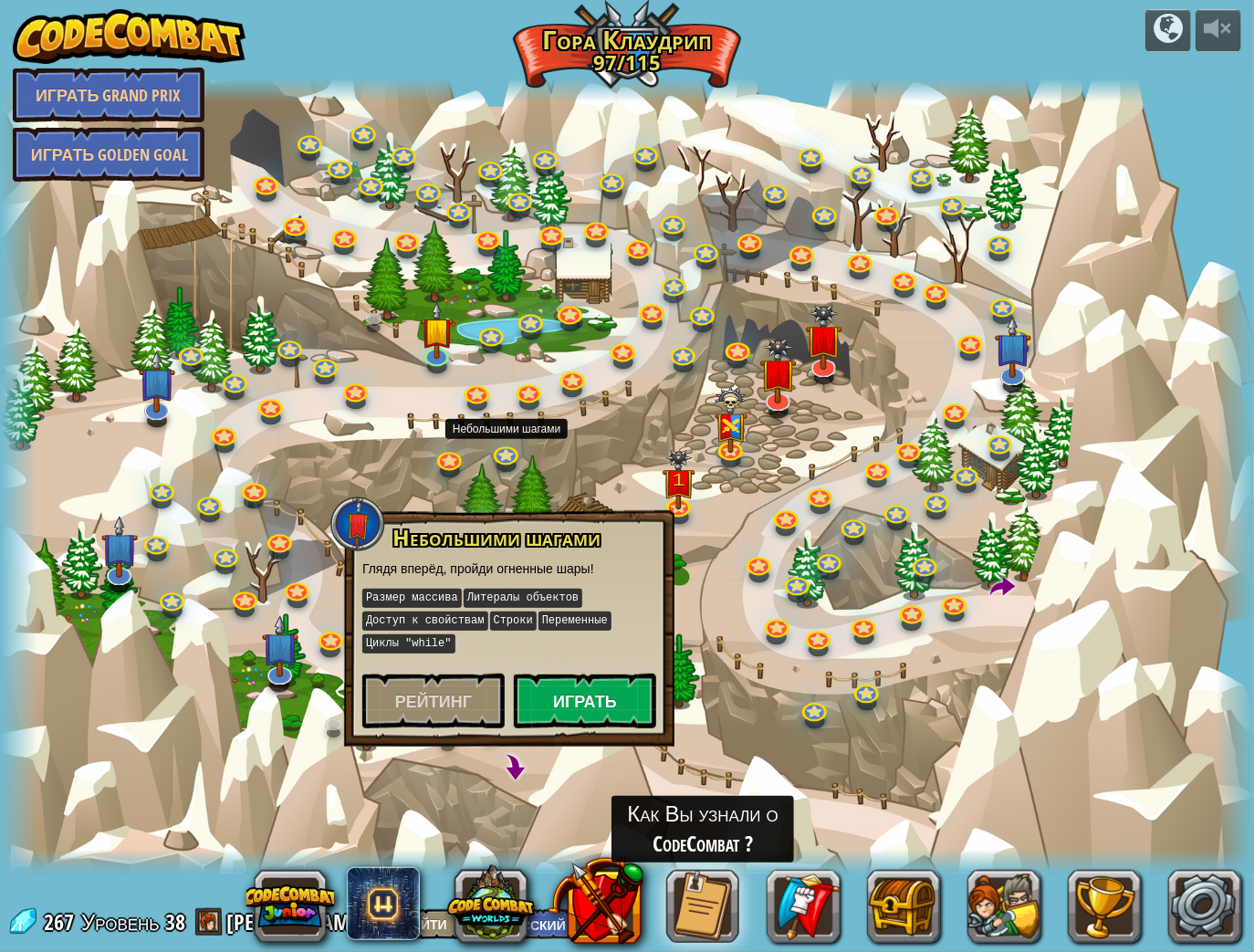
click at [623, 723] on div "Небольшими шагами Глядя вперёд, пройди огненные шары! Размер массива Литералы о…" at bounding box center [509, 627] width 330 height 236
click at [611, 726] on div "Небольшими шагами Глядя вперёд, пройди огненные шары! Размер массива Литералы о…" at bounding box center [509, 627] width 330 height 236
click at [602, 713] on button "Играть" at bounding box center [584, 701] width 142 height 55
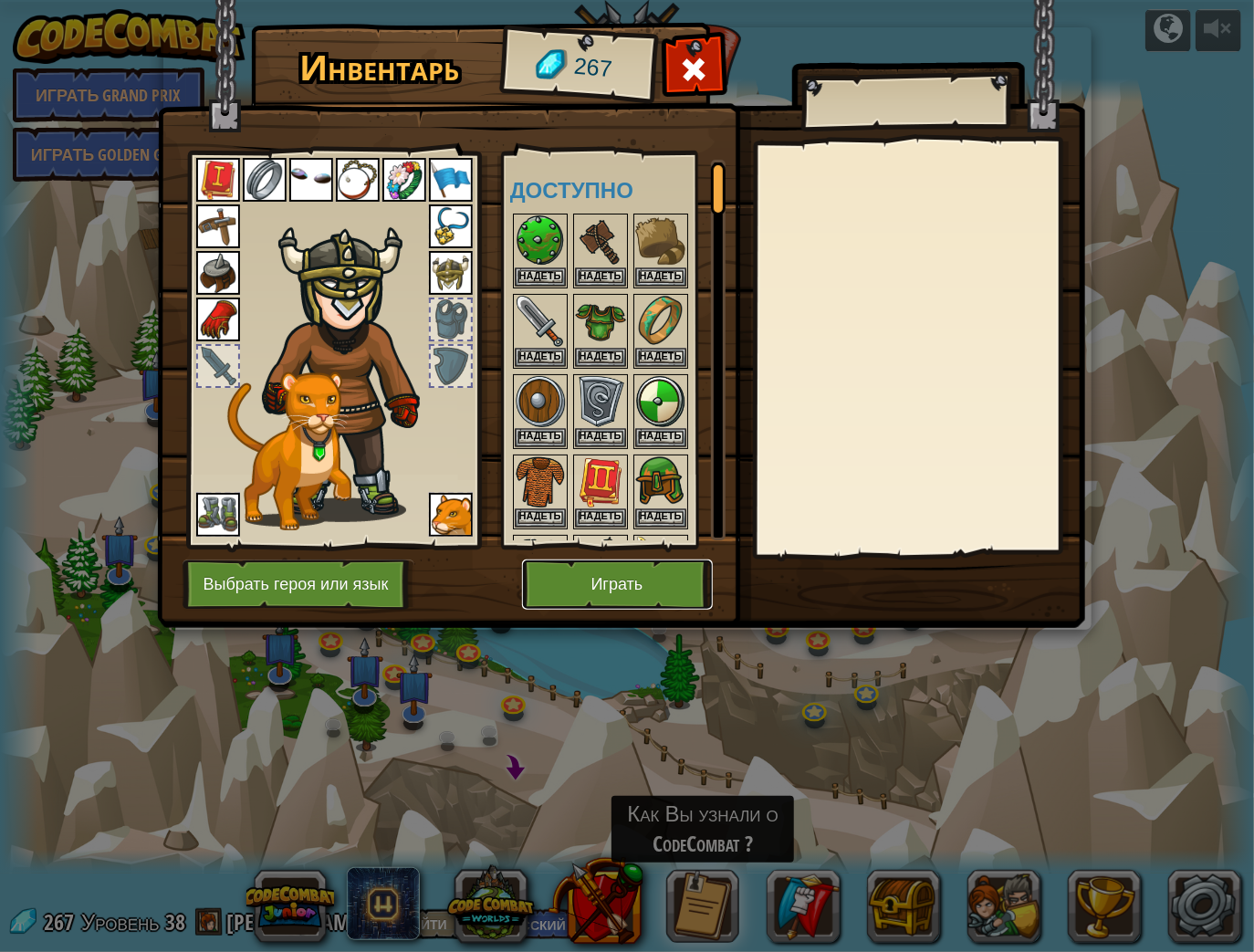
click at [605, 582] on button "Играть" at bounding box center [617, 584] width 191 height 50
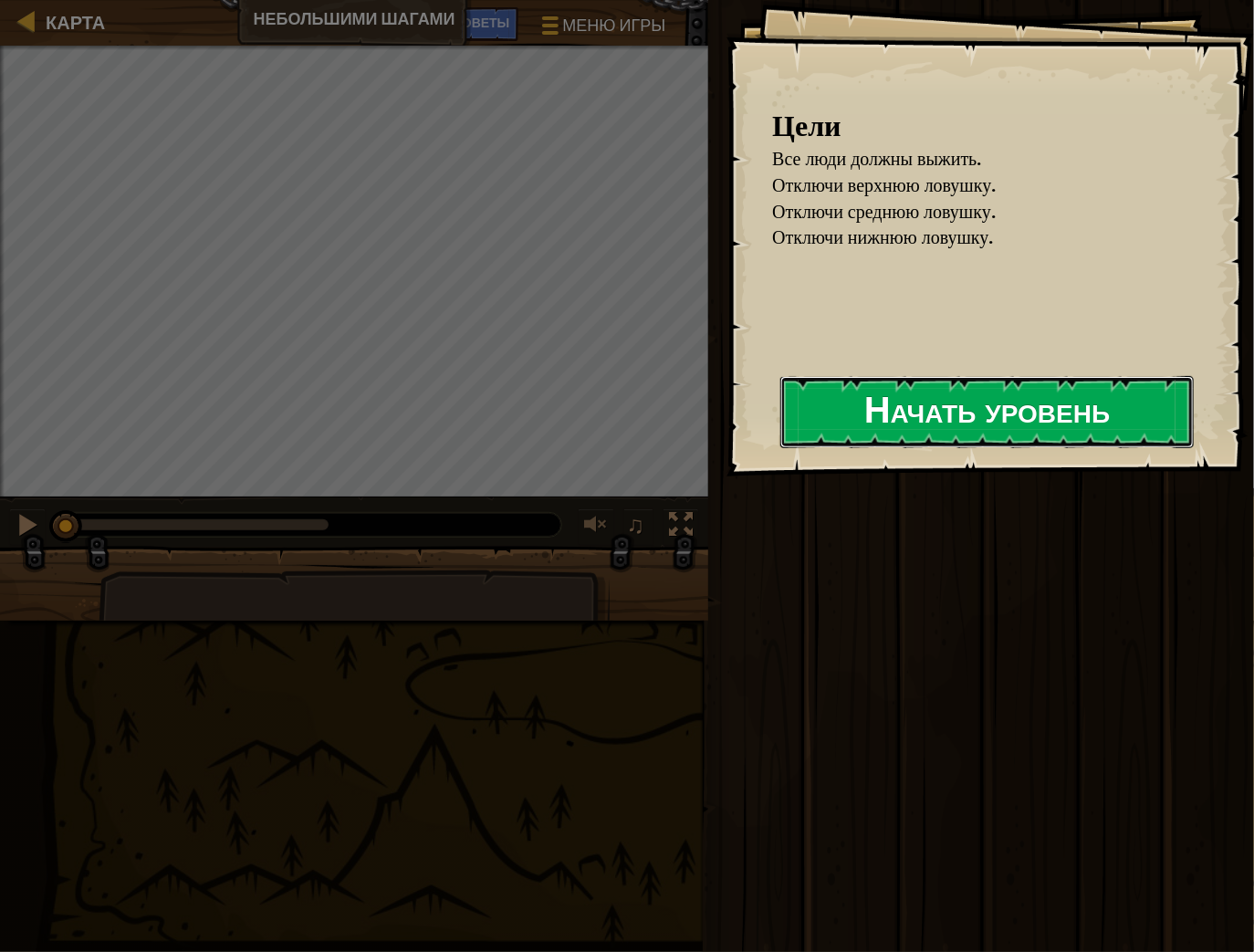
click at [879, 405] on button "Начать уровень" at bounding box center [988, 412] width 414 height 72
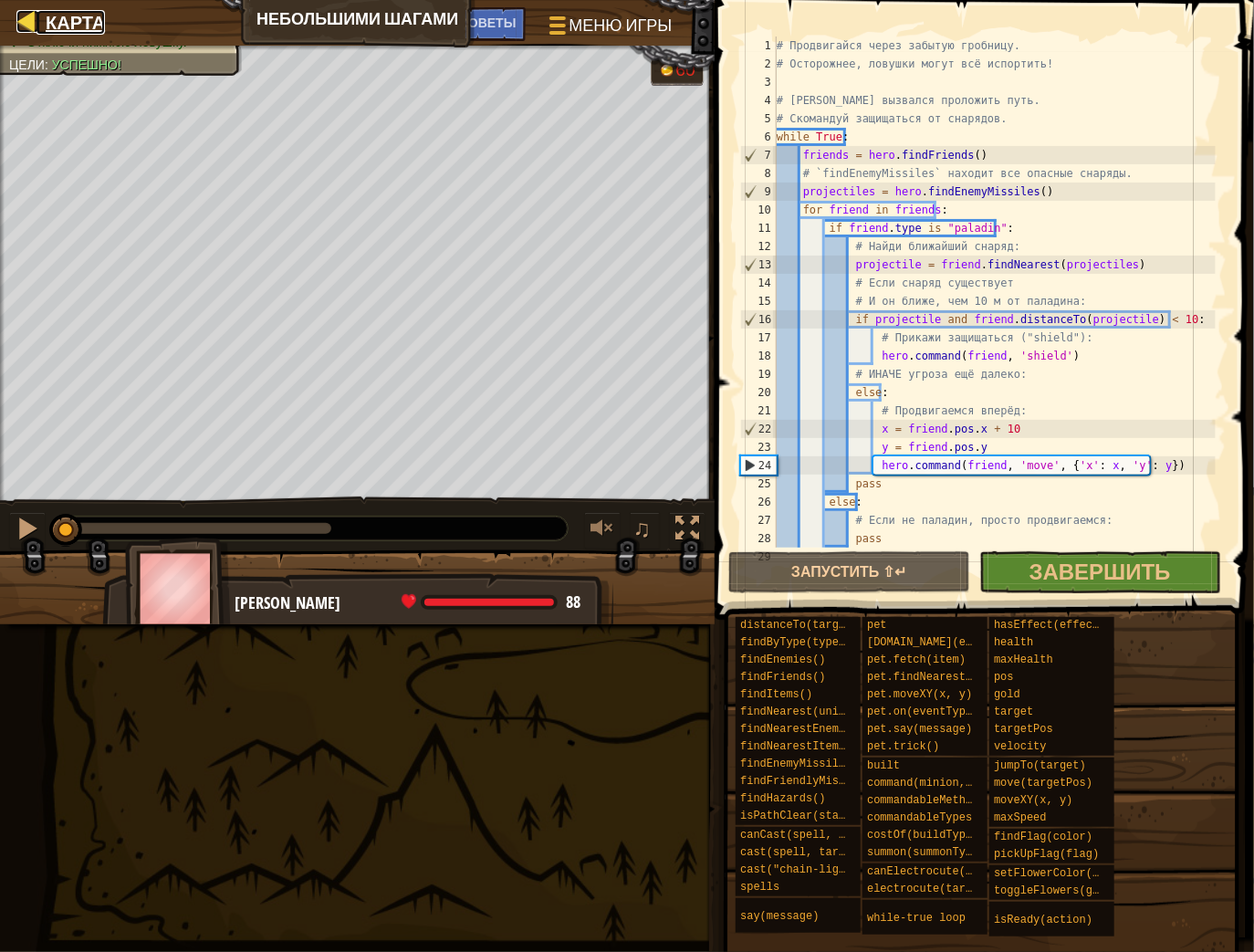
click at [72, 20] on span "Карта" at bounding box center [75, 23] width 59 height 24
select select "ru"
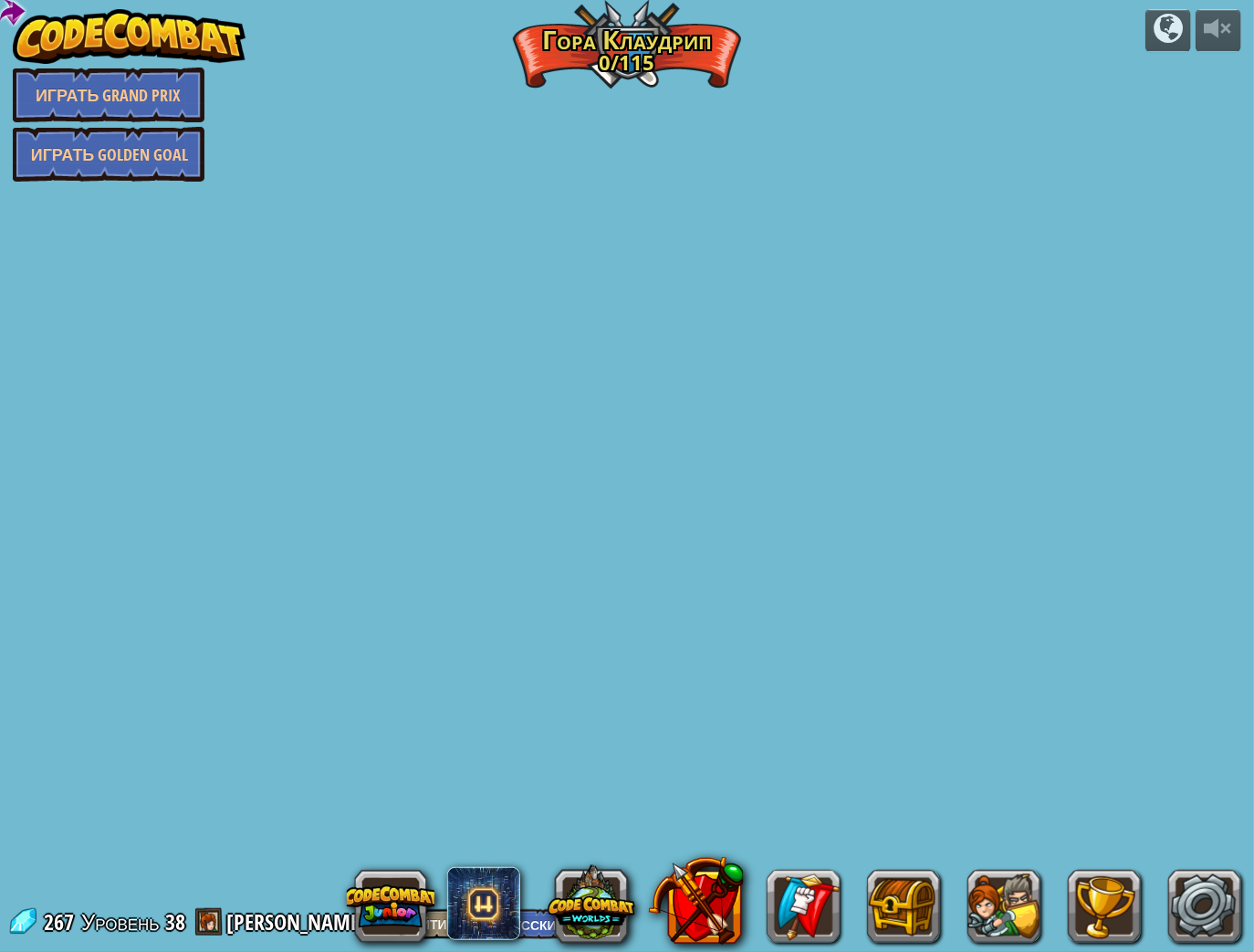
select select "ru"
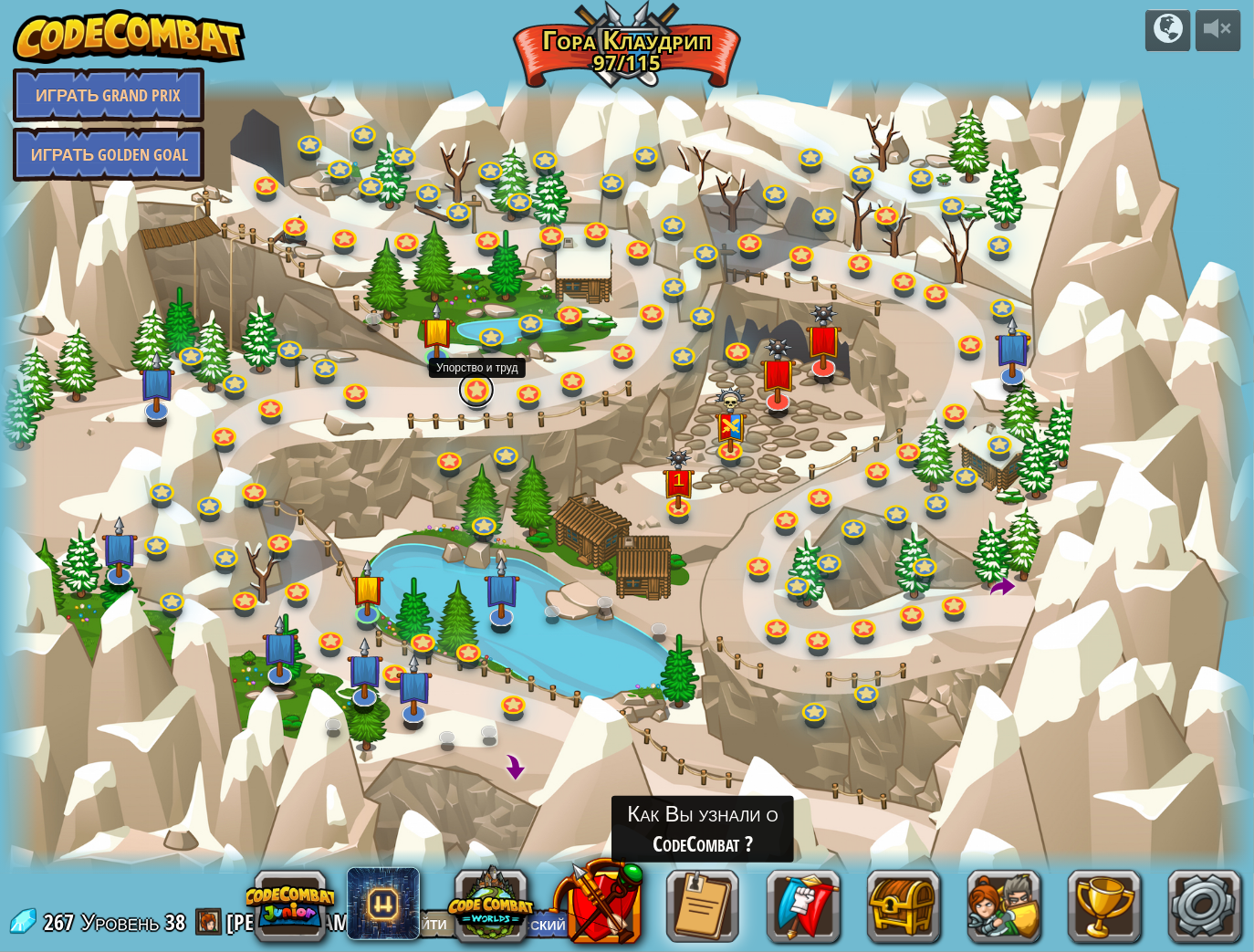
click at [470, 391] on link at bounding box center [476, 389] width 37 height 37
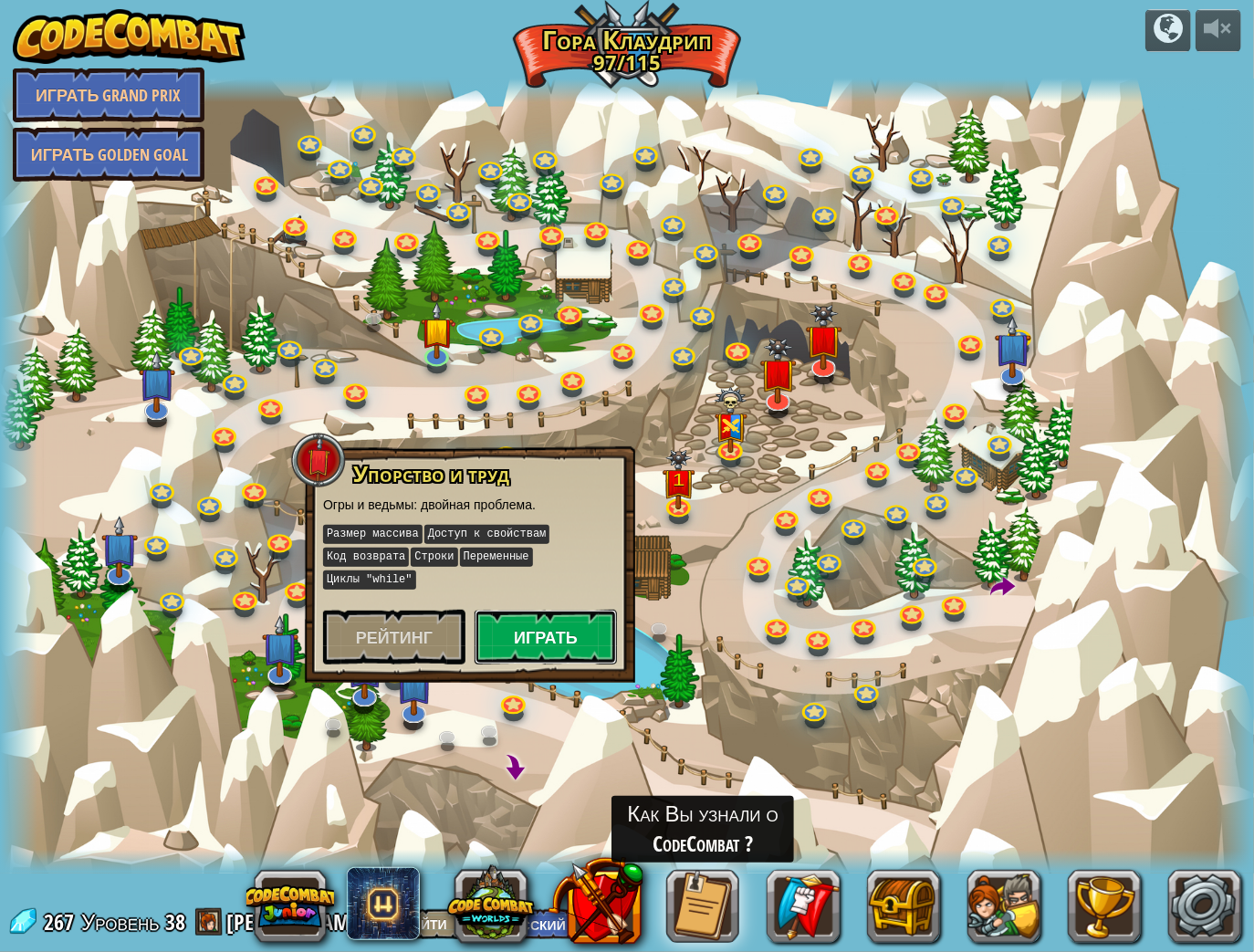
click at [543, 610] on button "Играть" at bounding box center [546, 637] width 142 height 55
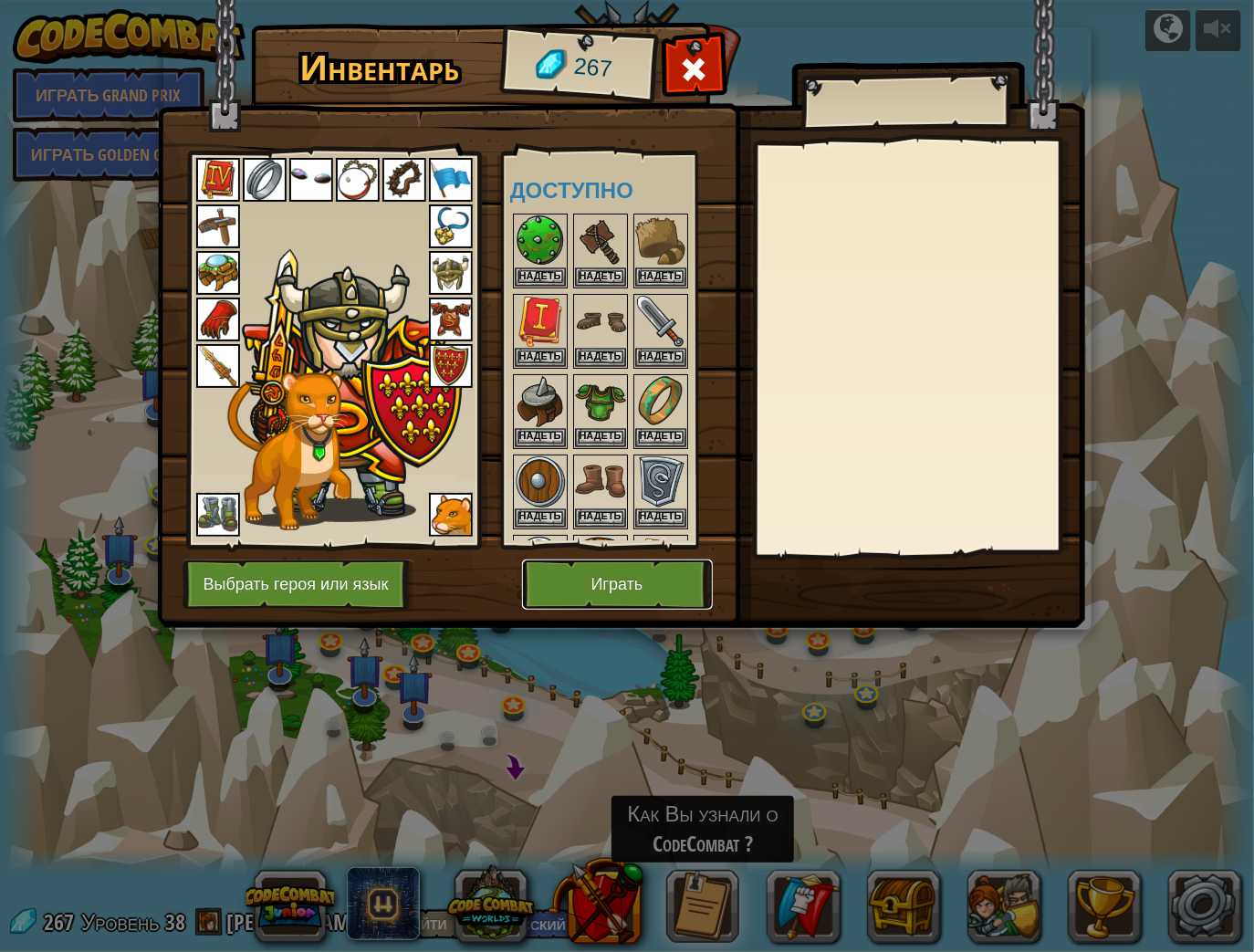
click at [668, 575] on button "Играть" at bounding box center [617, 584] width 191 height 50
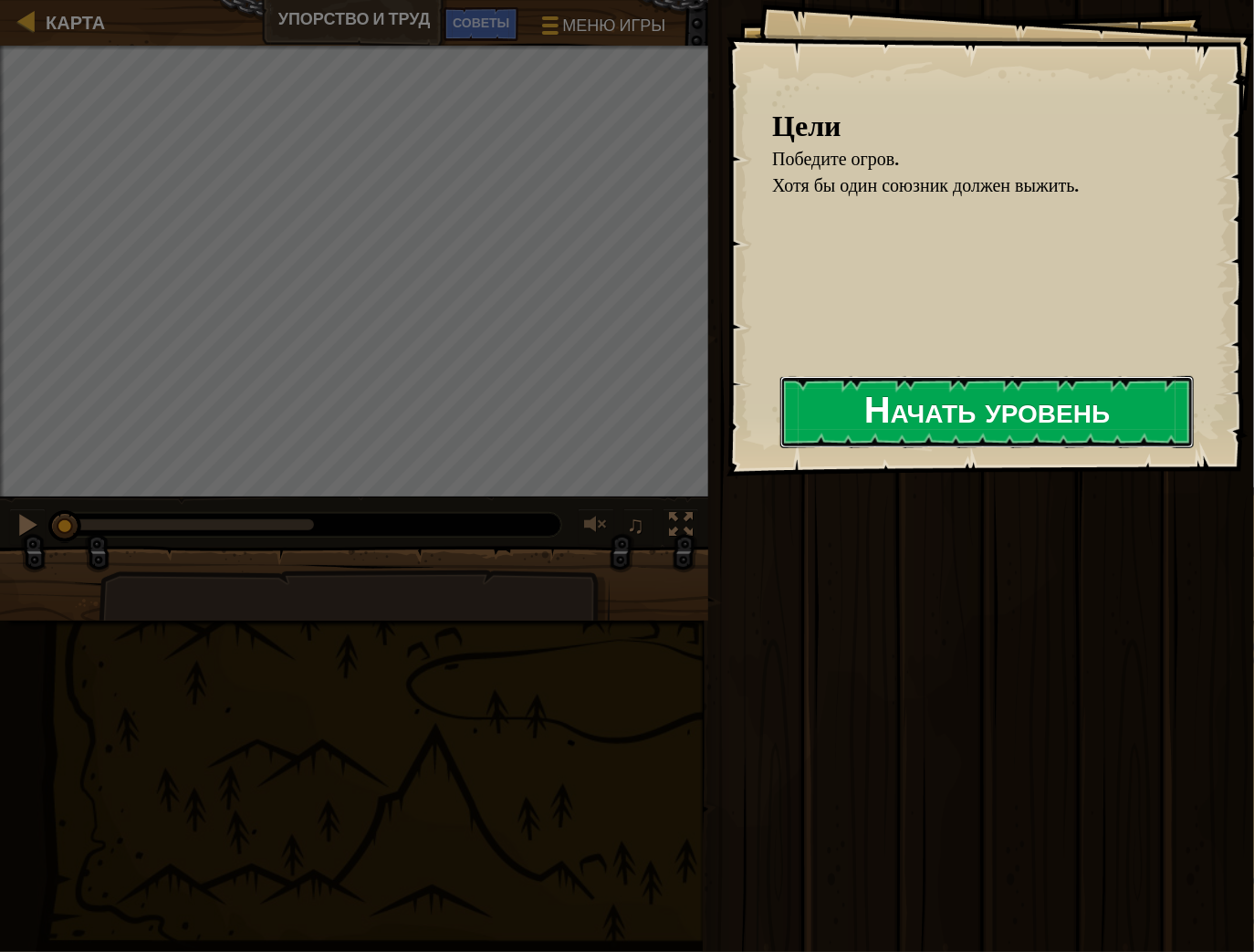
click at [906, 435] on button "Начать уровень" at bounding box center [988, 412] width 414 height 72
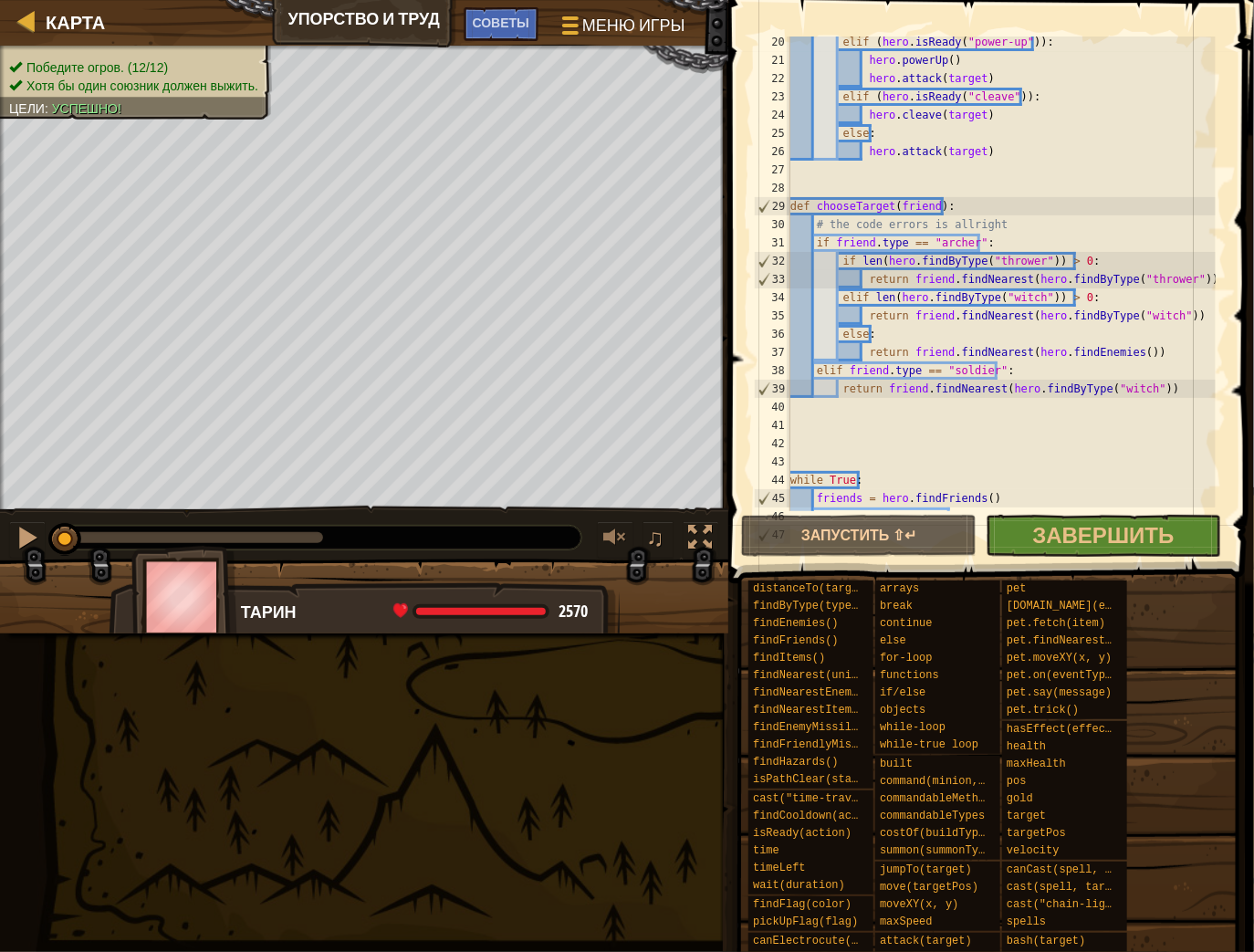
scroll to position [456, 0]
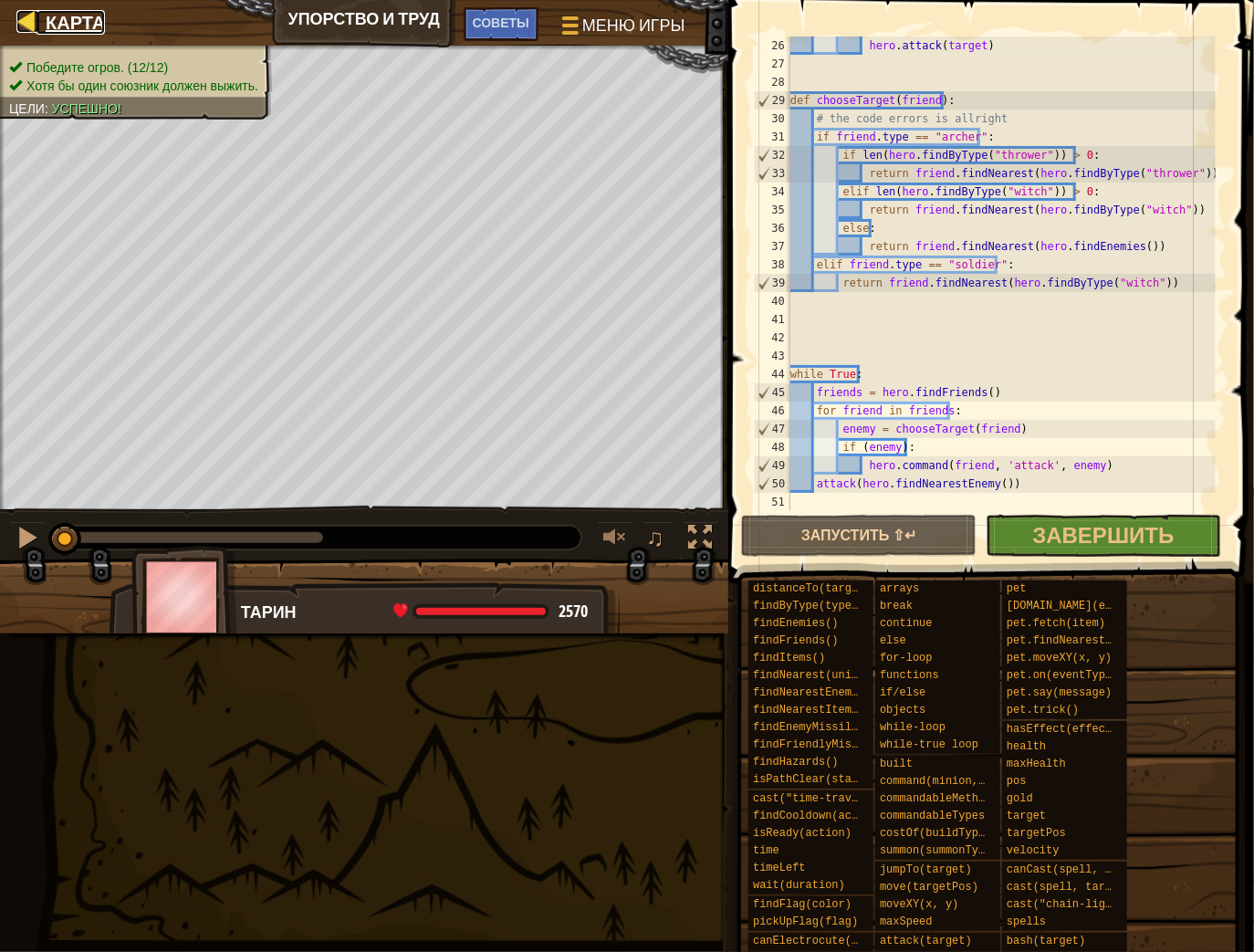
click at [43, 24] on link "Карта" at bounding box center [71, 23] width 69 height 24
select select "ru"
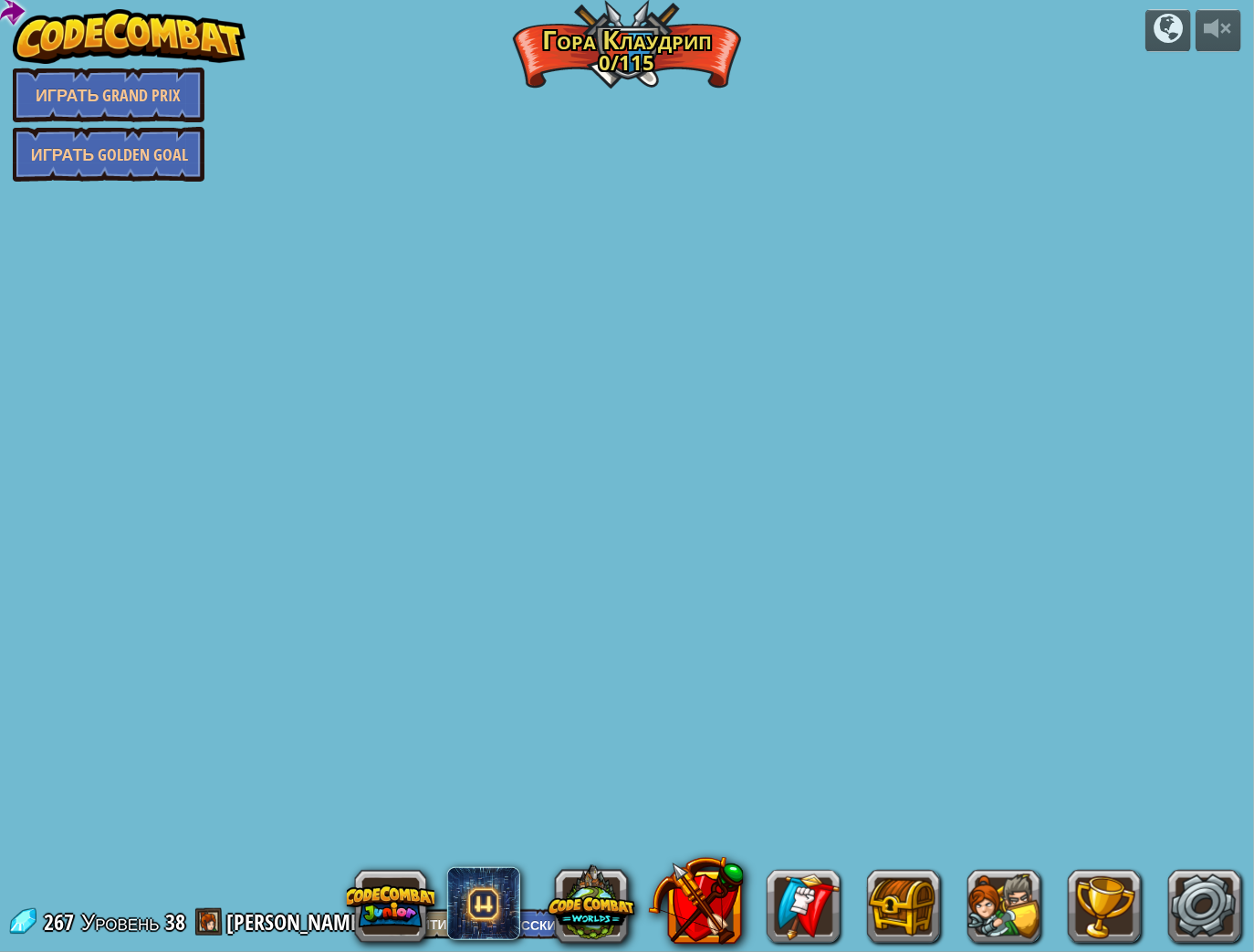
select select "ru"
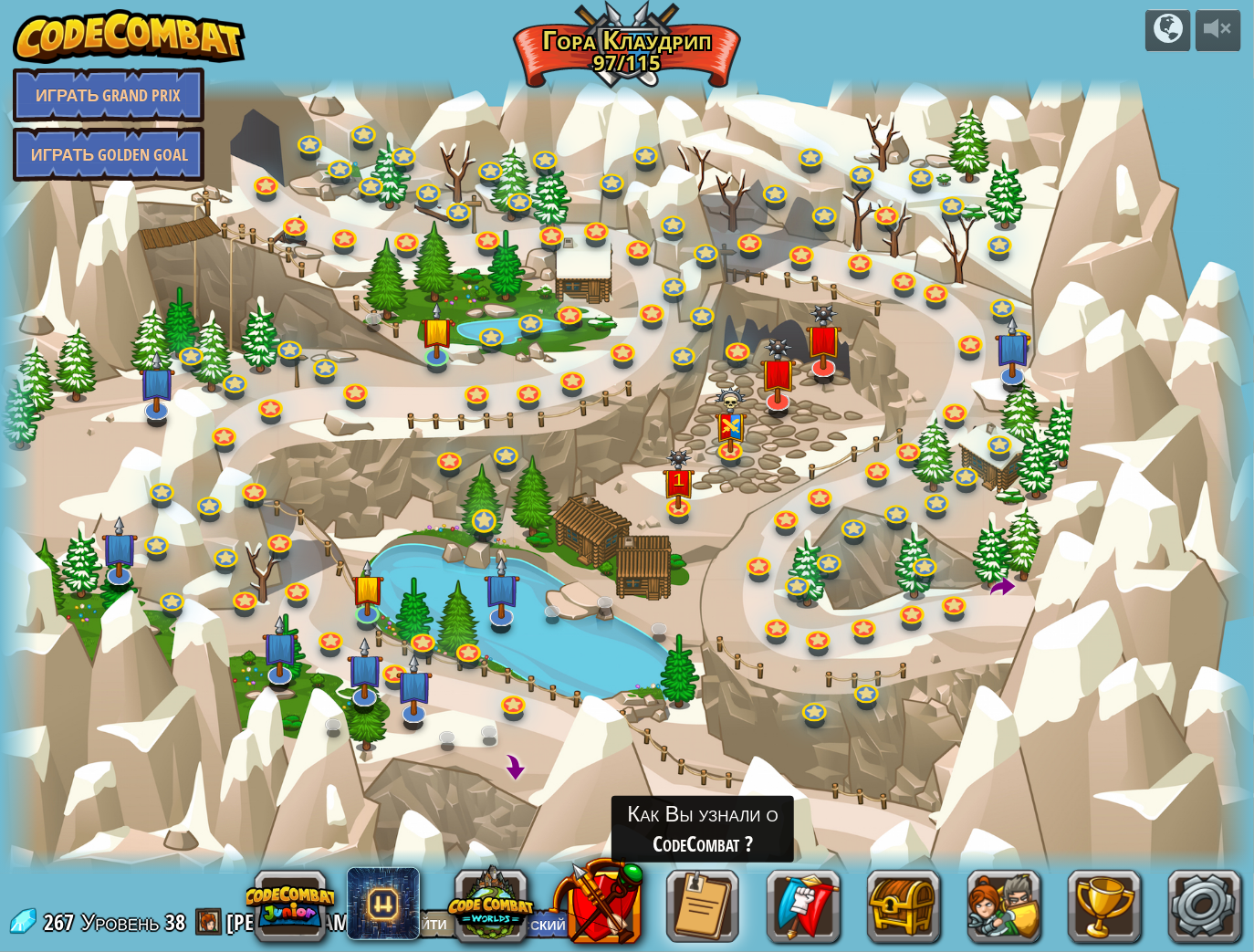
click at [499, 530] on div at bounding box center [627, 476] width 1254 height 796
click at [494, 522] on link at bounding box center [484, 521] width 37 height 37
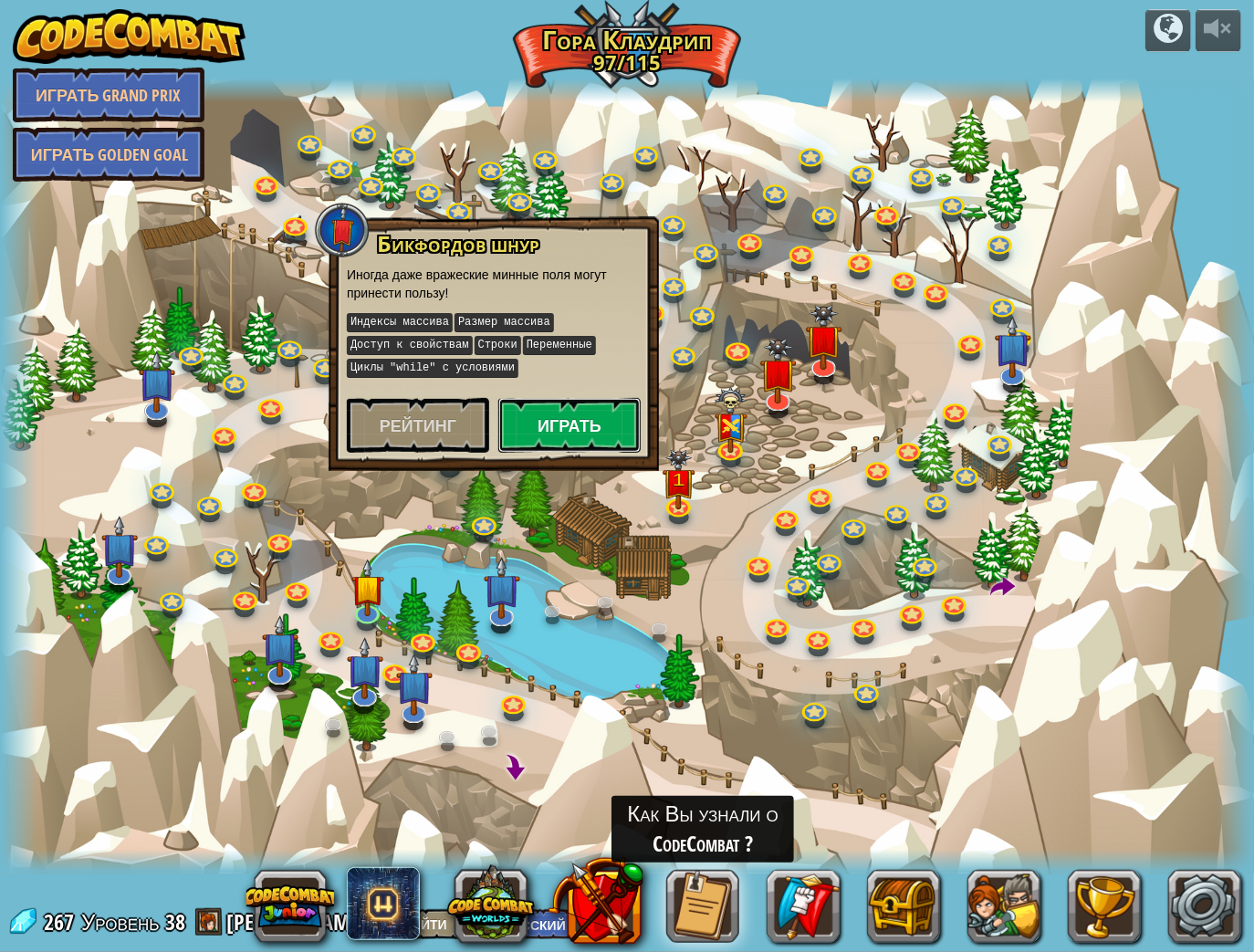
click at [570, 407] on button "Играть" at bounding box center [569, 425] width 142 height 55
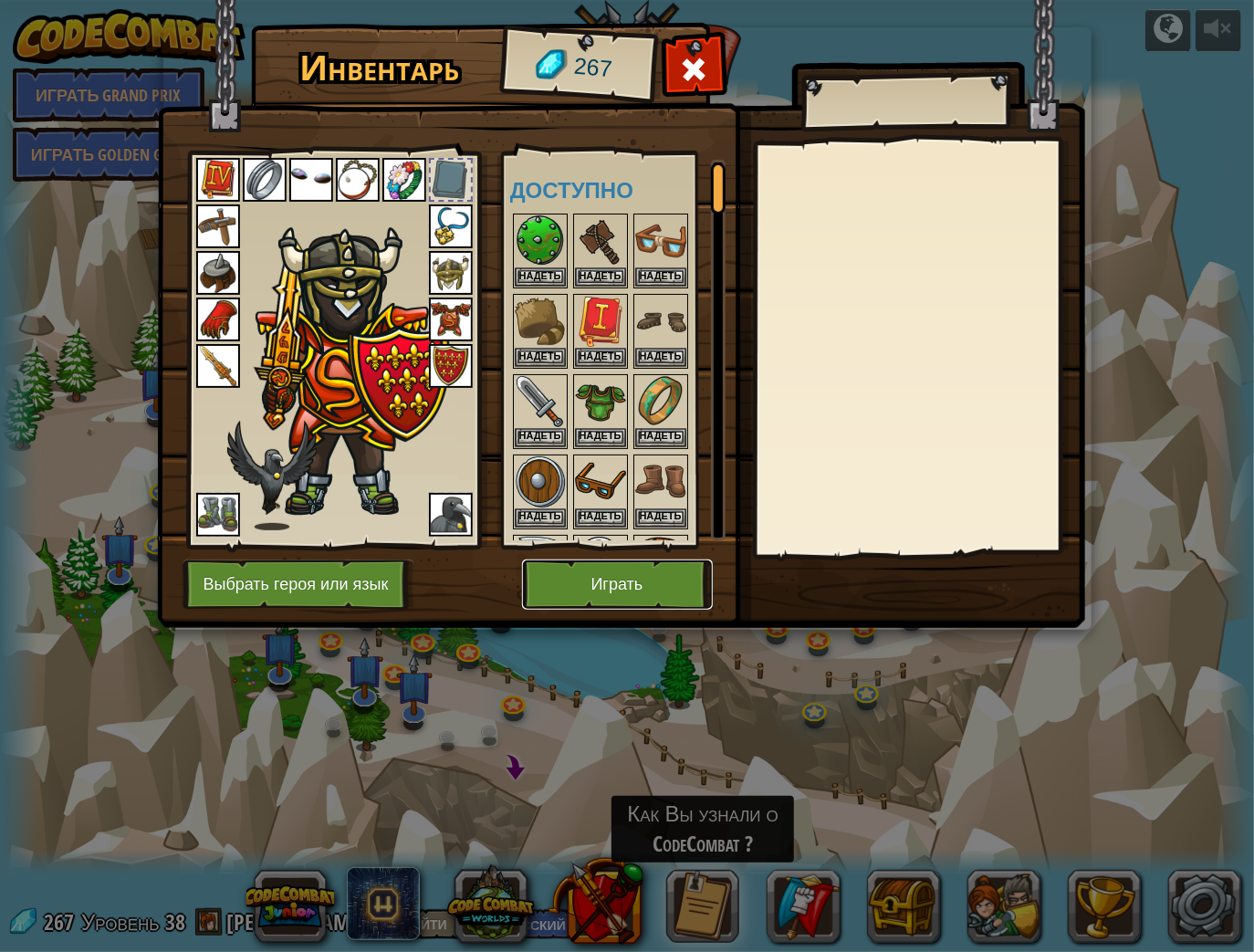
click at [576, 566] on button "Играть" at bounding box center [617, 584] width 191 height 50
click at [665, 579] on button "Играть" at bounding box center [617, 584] width 191 height 50
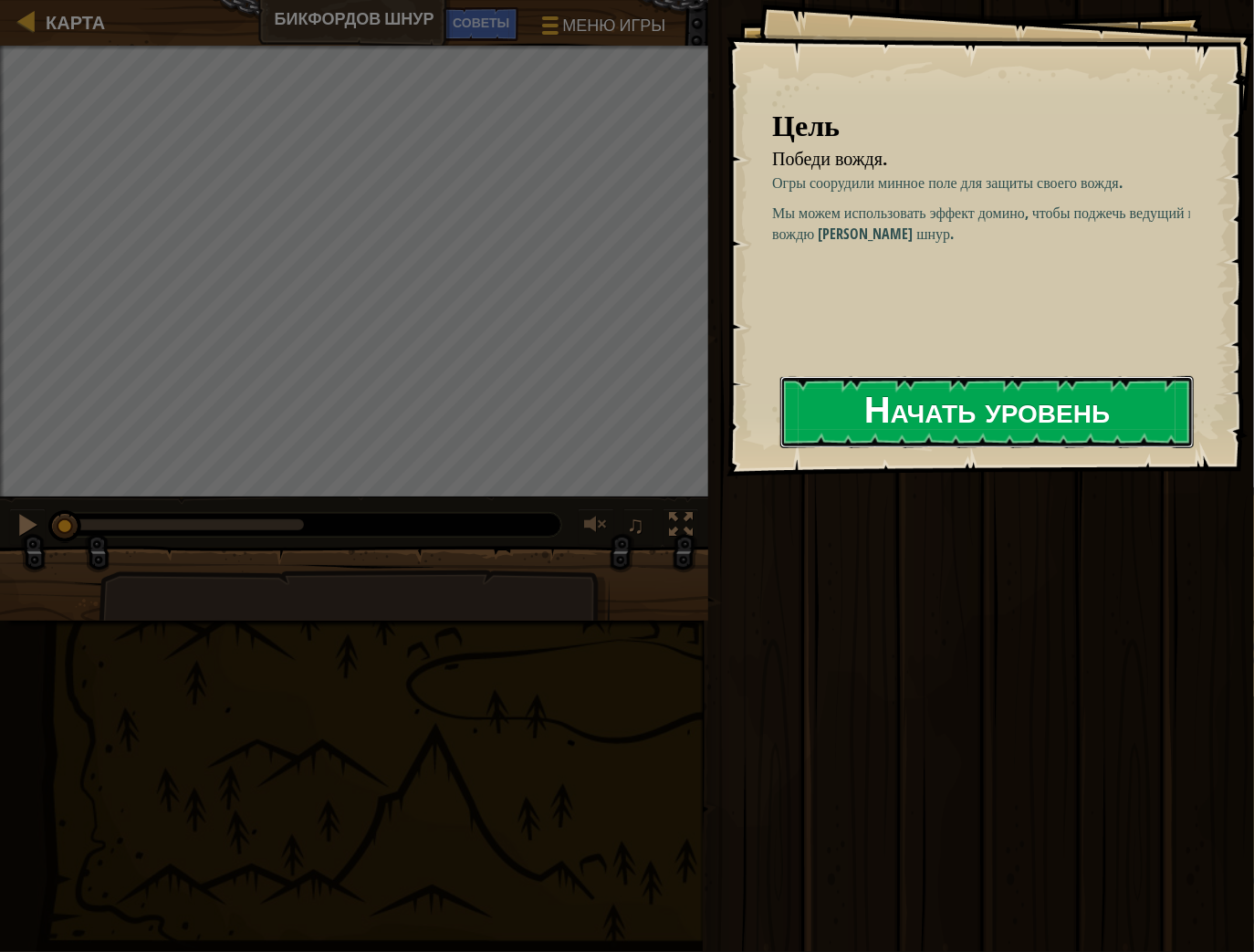
click at [1005, 412] on button "Начать уровень" at bounding box center [988, 412] width 414 height 72
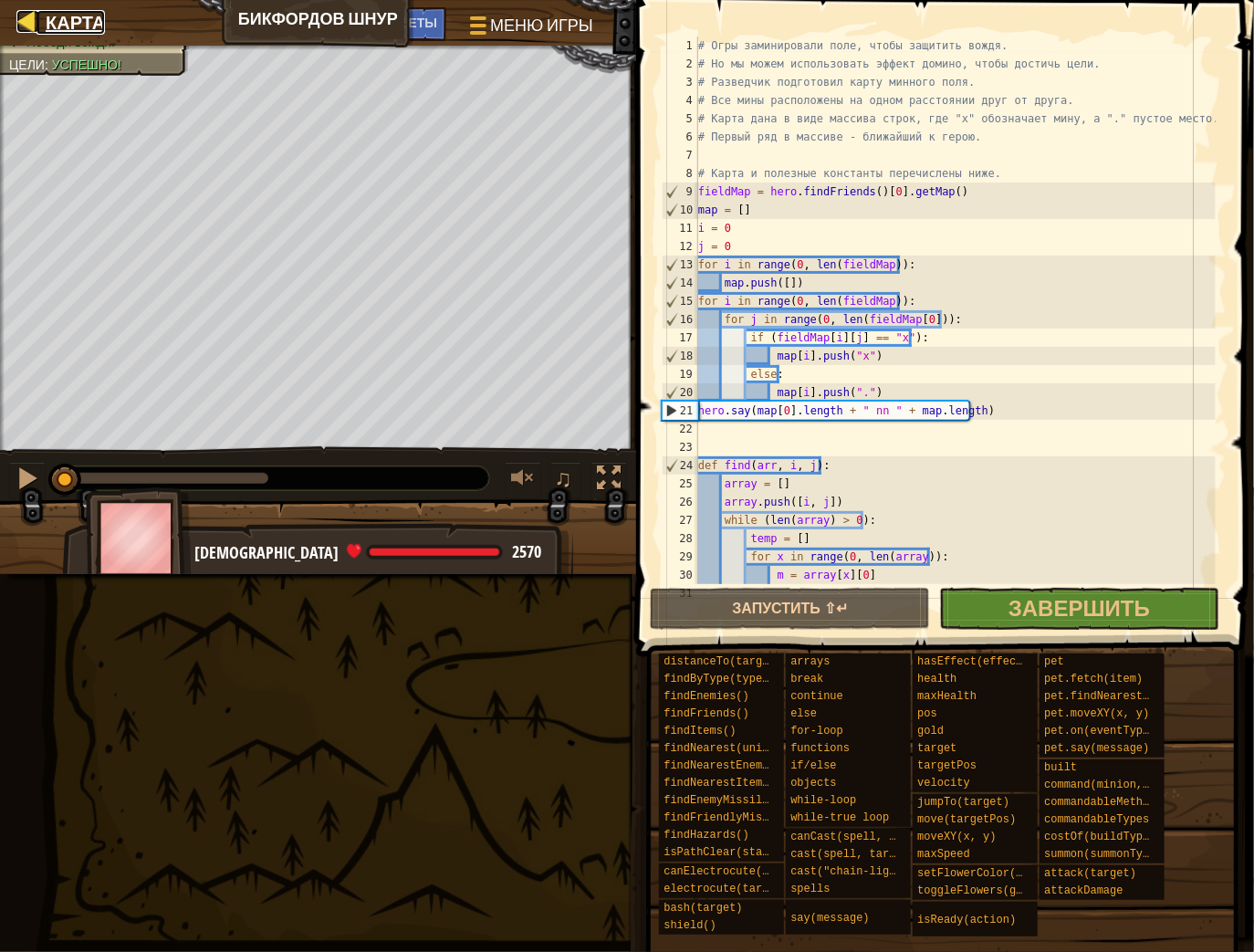
click at [61, 16] on span "Карта" at bounding box center [75, 23] width 59 height 24
select select "ru"
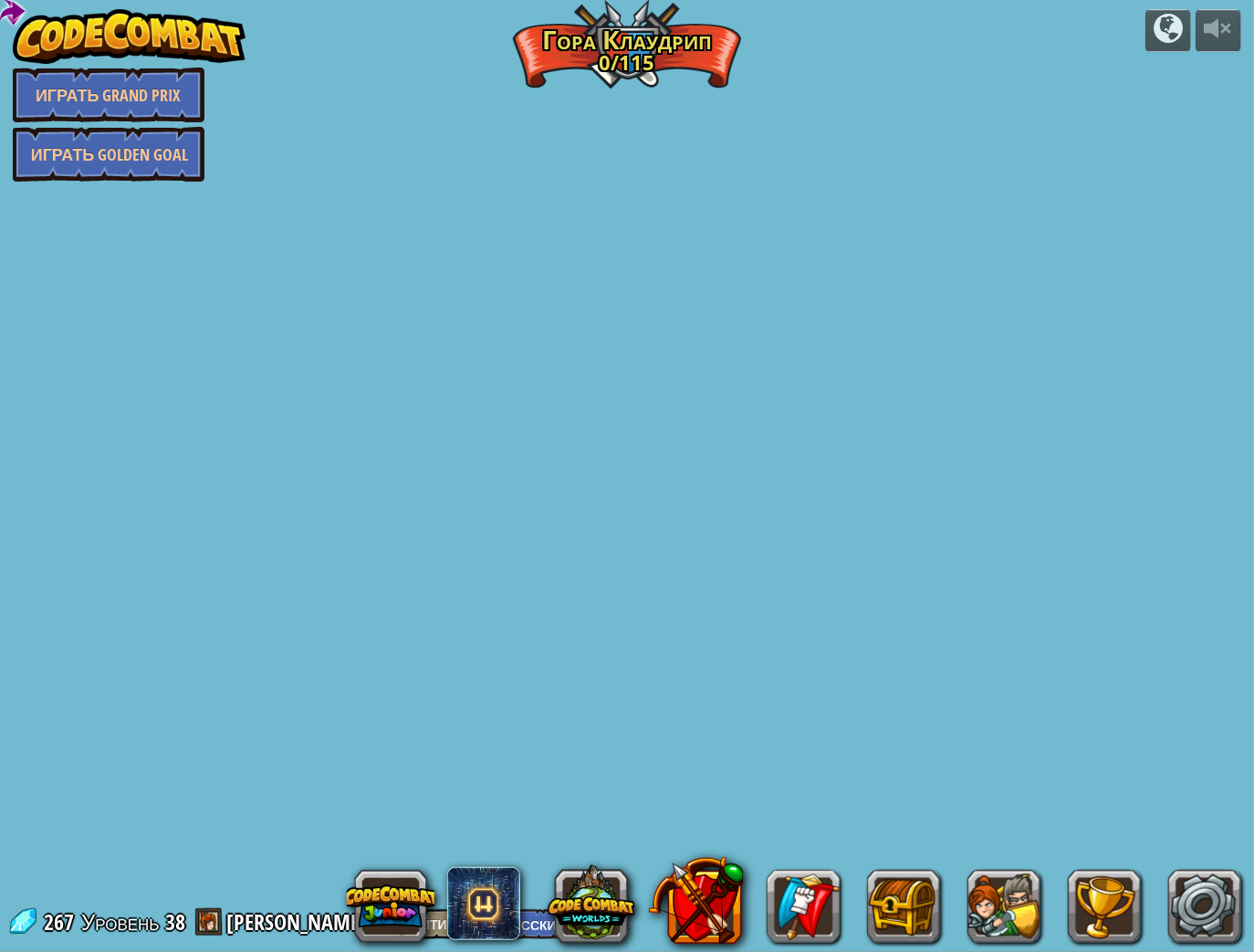
select select "ru"
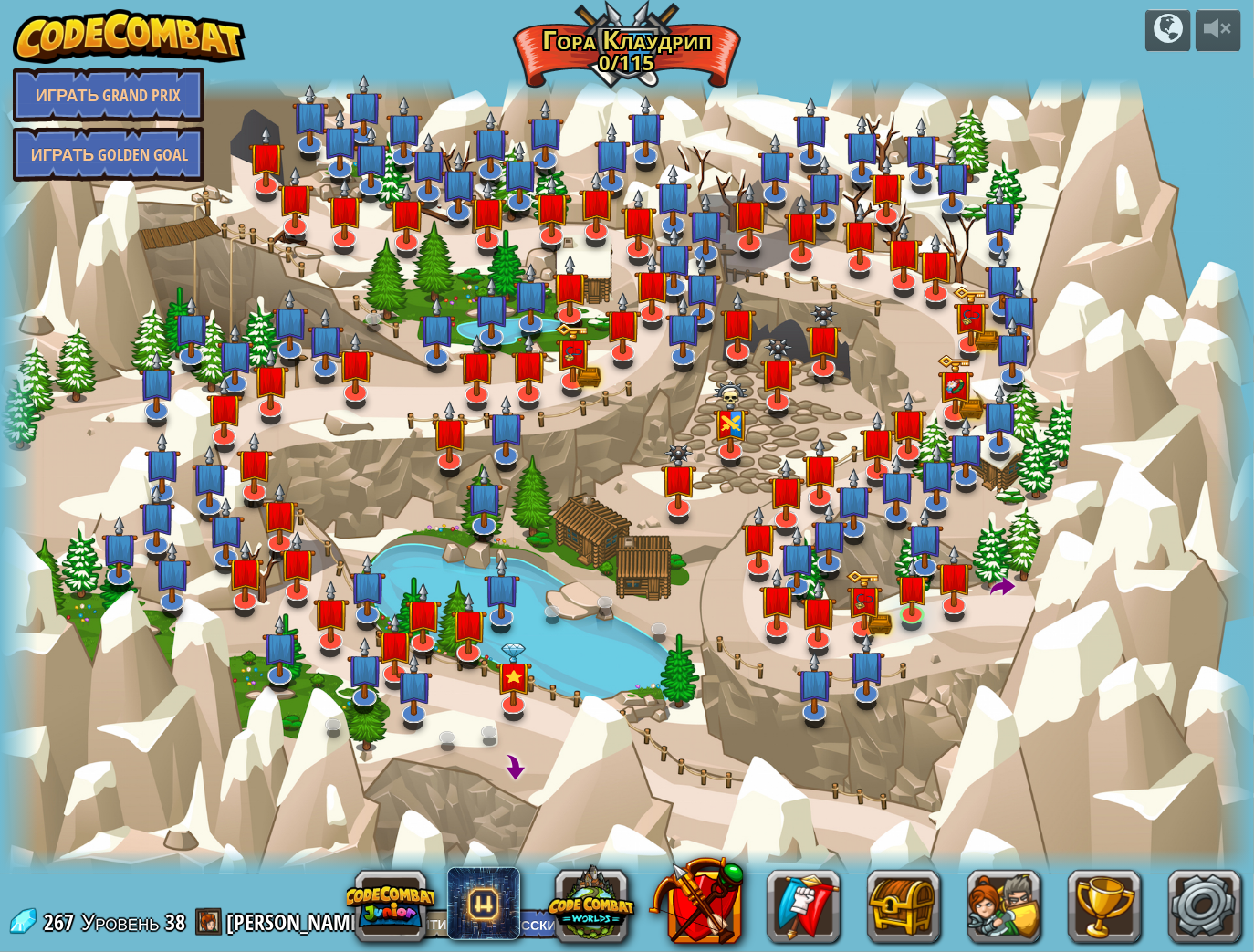
select select "ru"
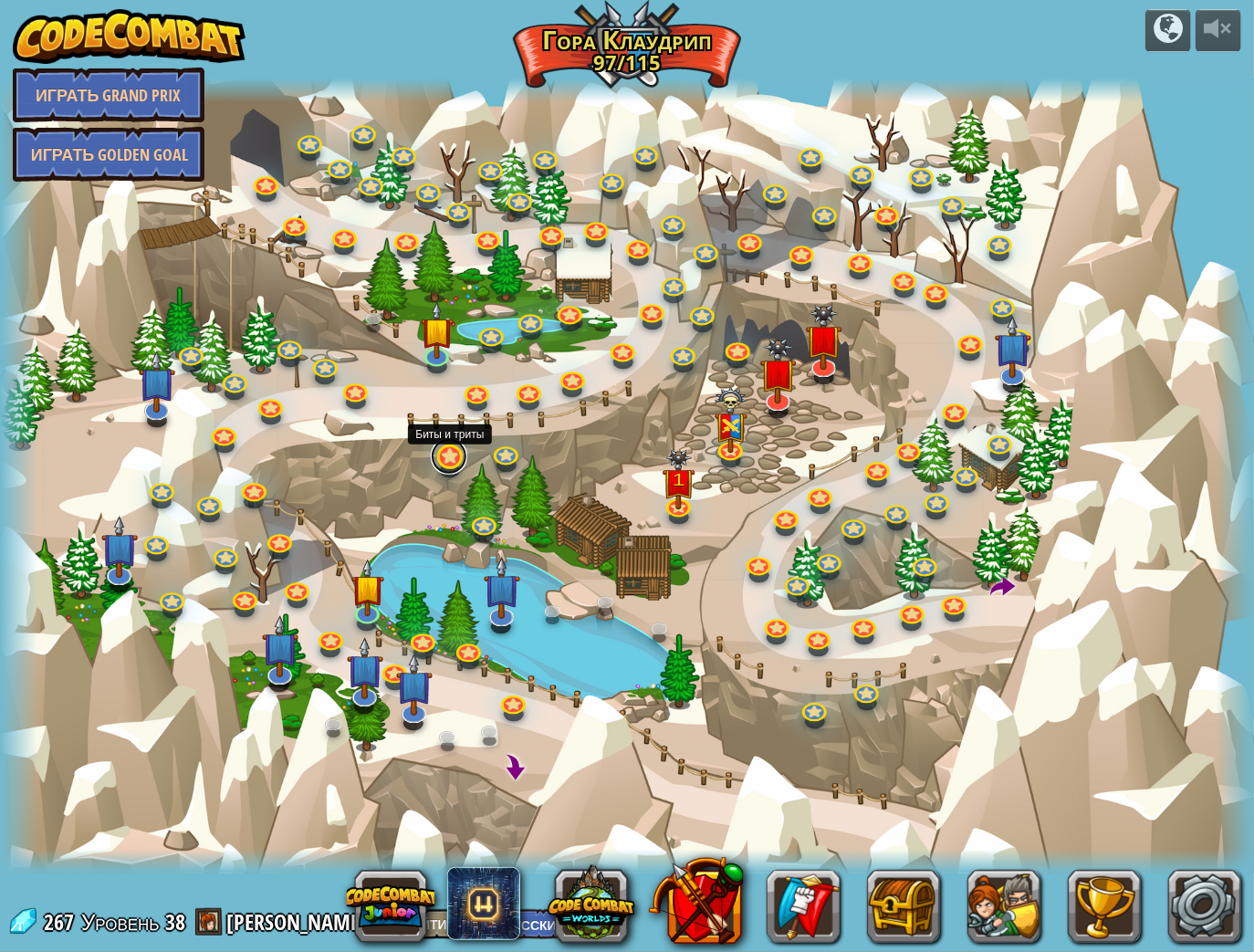
click at [435, 457] on link at bounding box center [449, 456] width 37 height 37
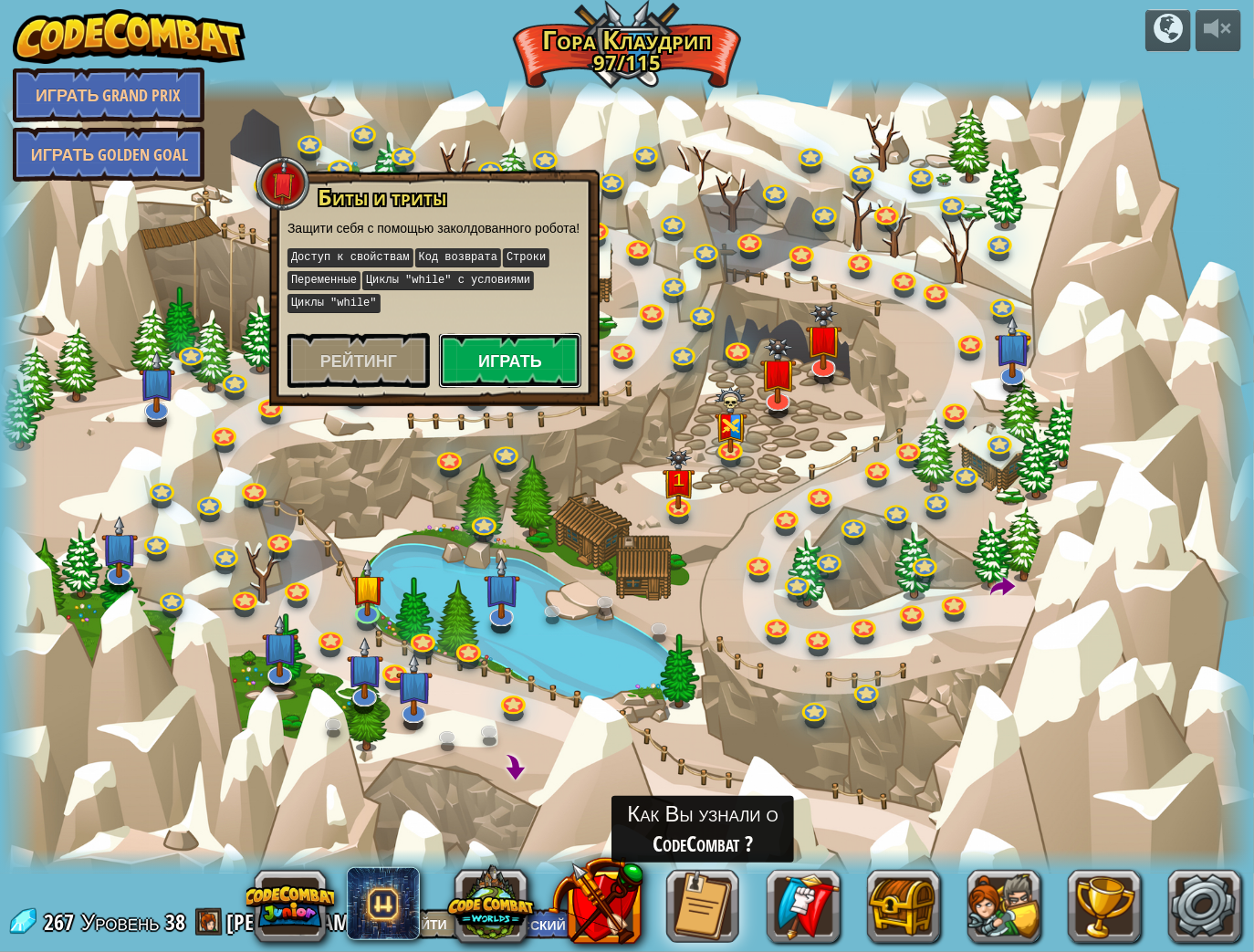
click at [507, 365] on button "Играть" at bounding box center [510, 360] width 142 height 55
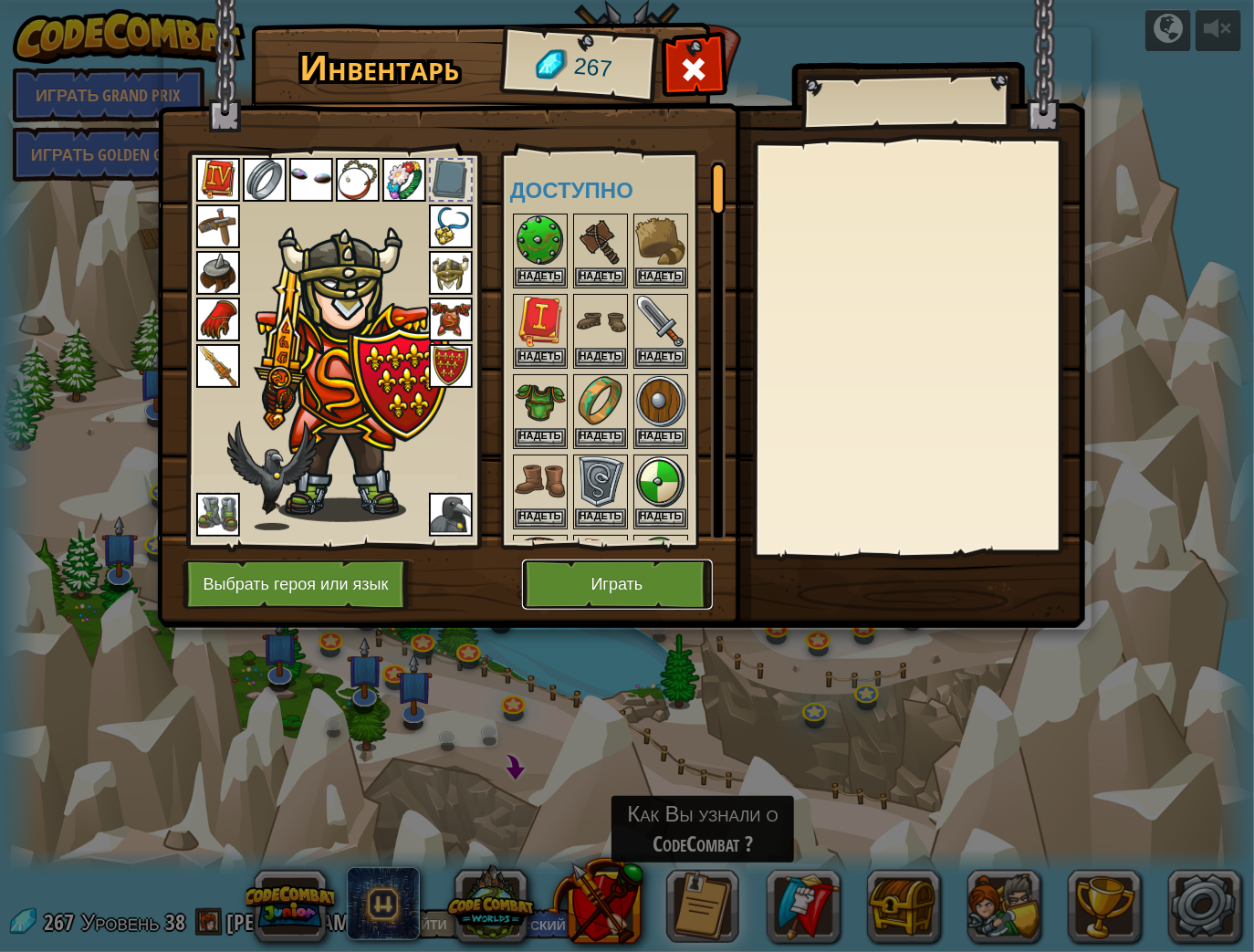
click at [643, 583] on button "Играть" at bounding box center [617, 584] width 191 height 50
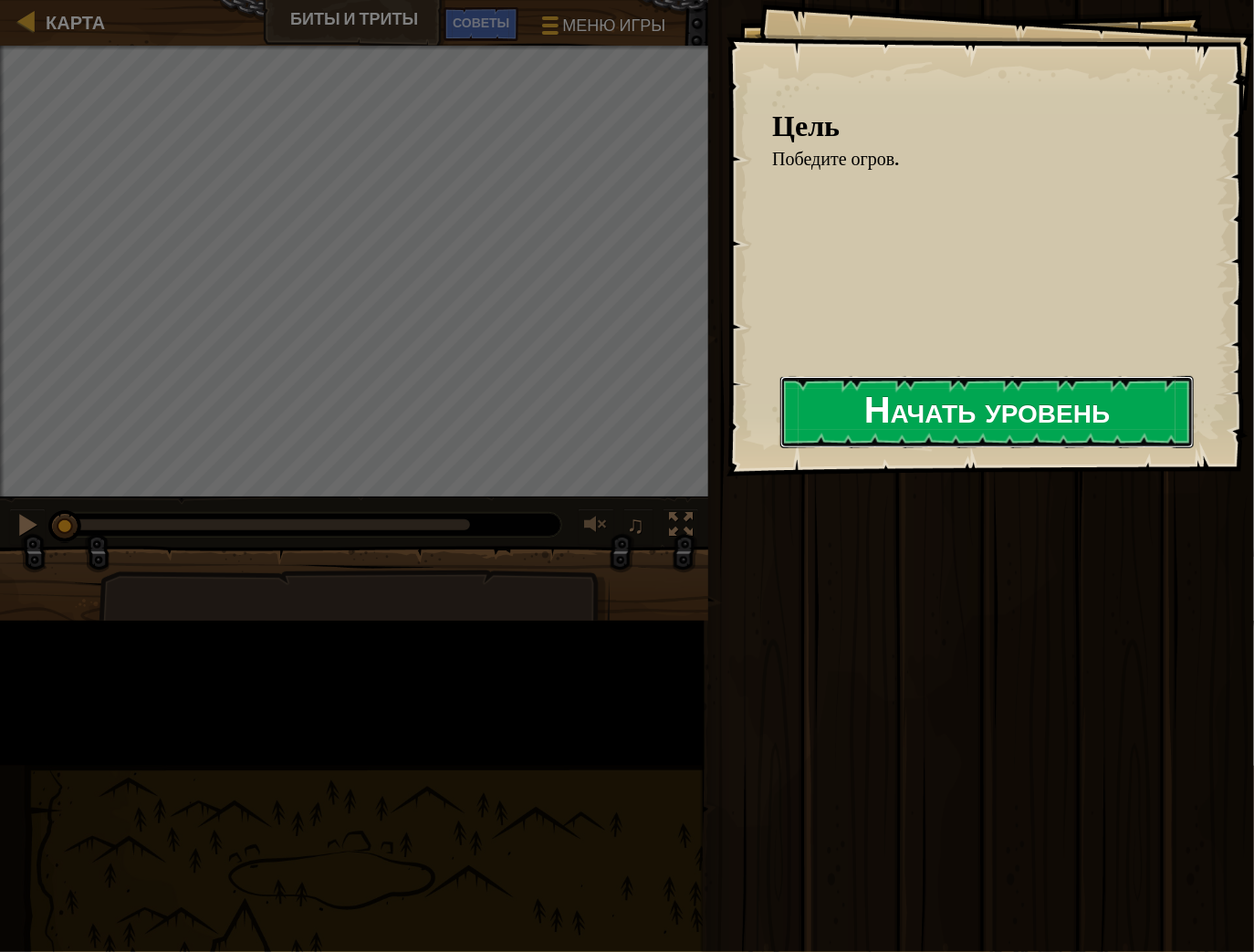
drag, startPoint x: 668, startPoint y: 418, endPoint x: 690, endPoint y: 420, distance: 22.1
click at [781, 419] on button "Начать уровень" at bounding box center [988, 412] width 414 height 72
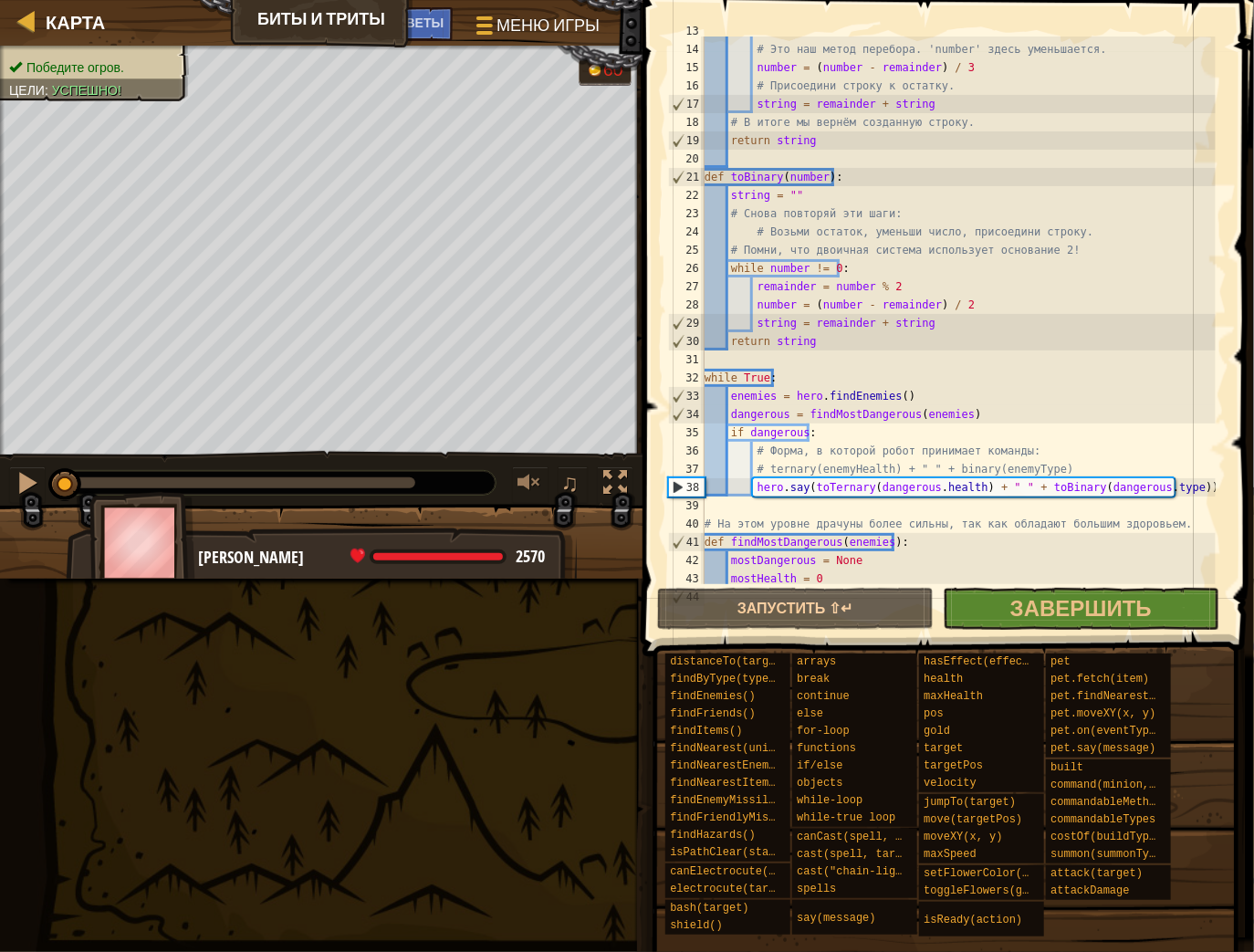
scroll to position [146, 0]
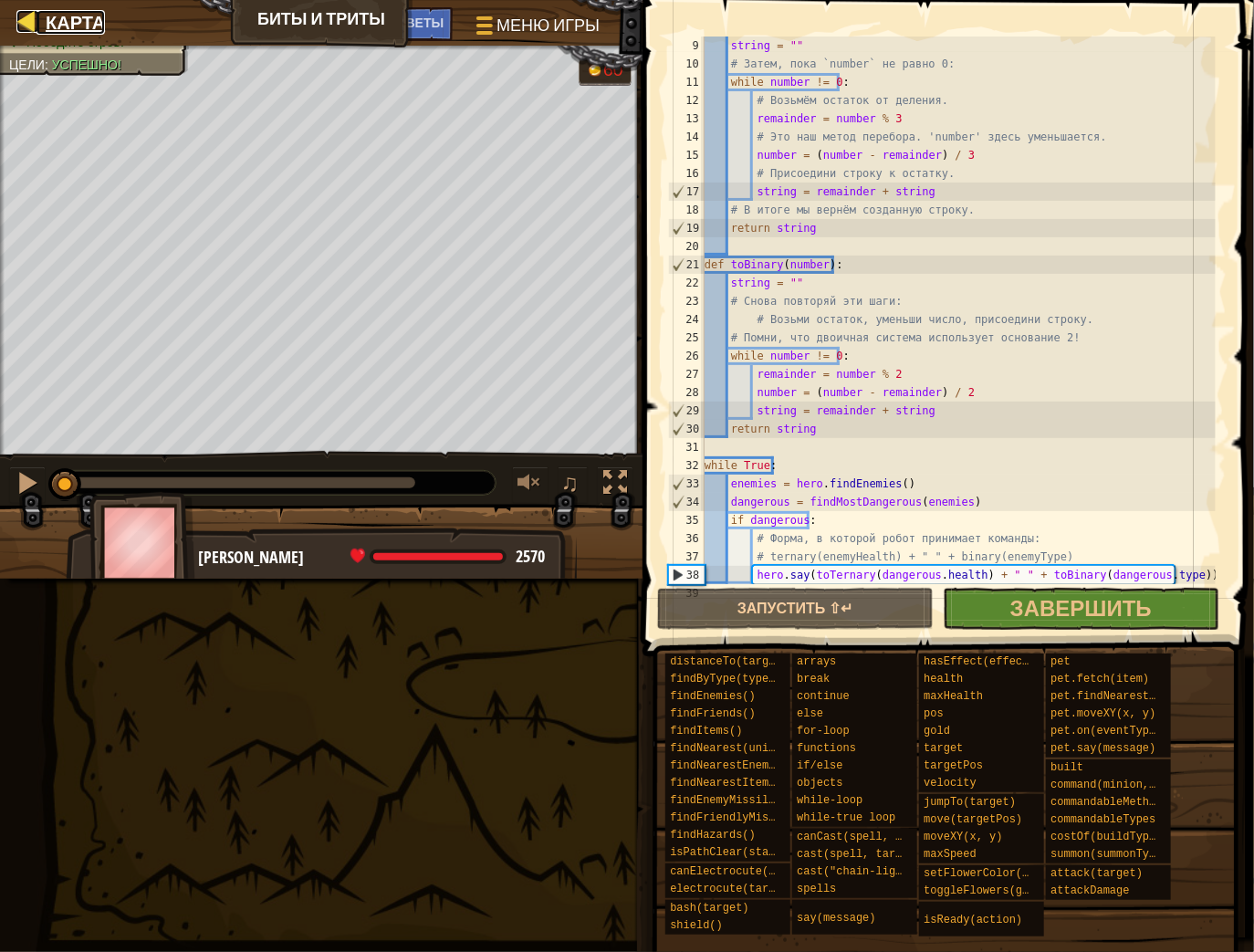
click at [102, 29] on span "Карта" at bounding box center [75, 23] width 59 height 24
select select "ru"
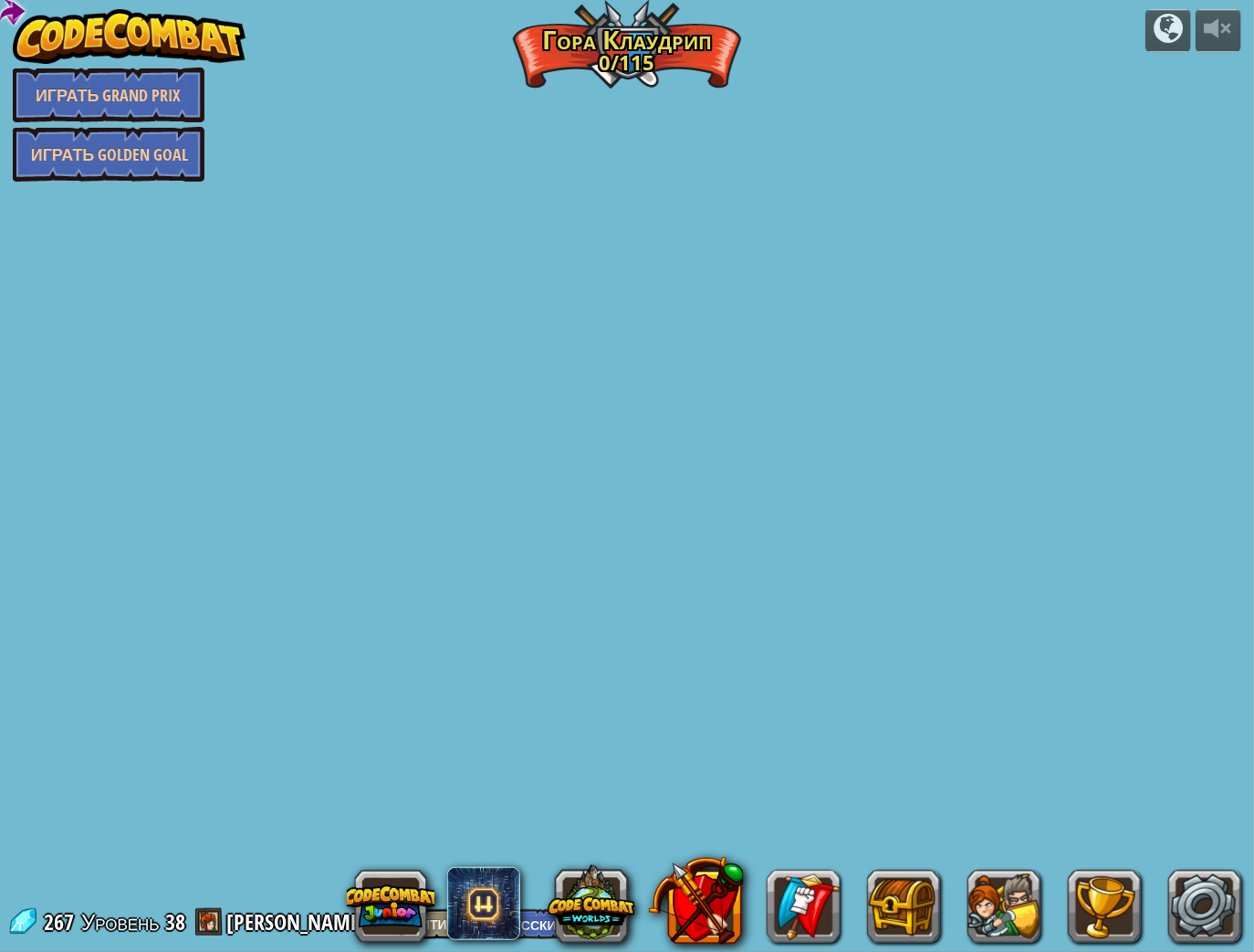
select select "ru"
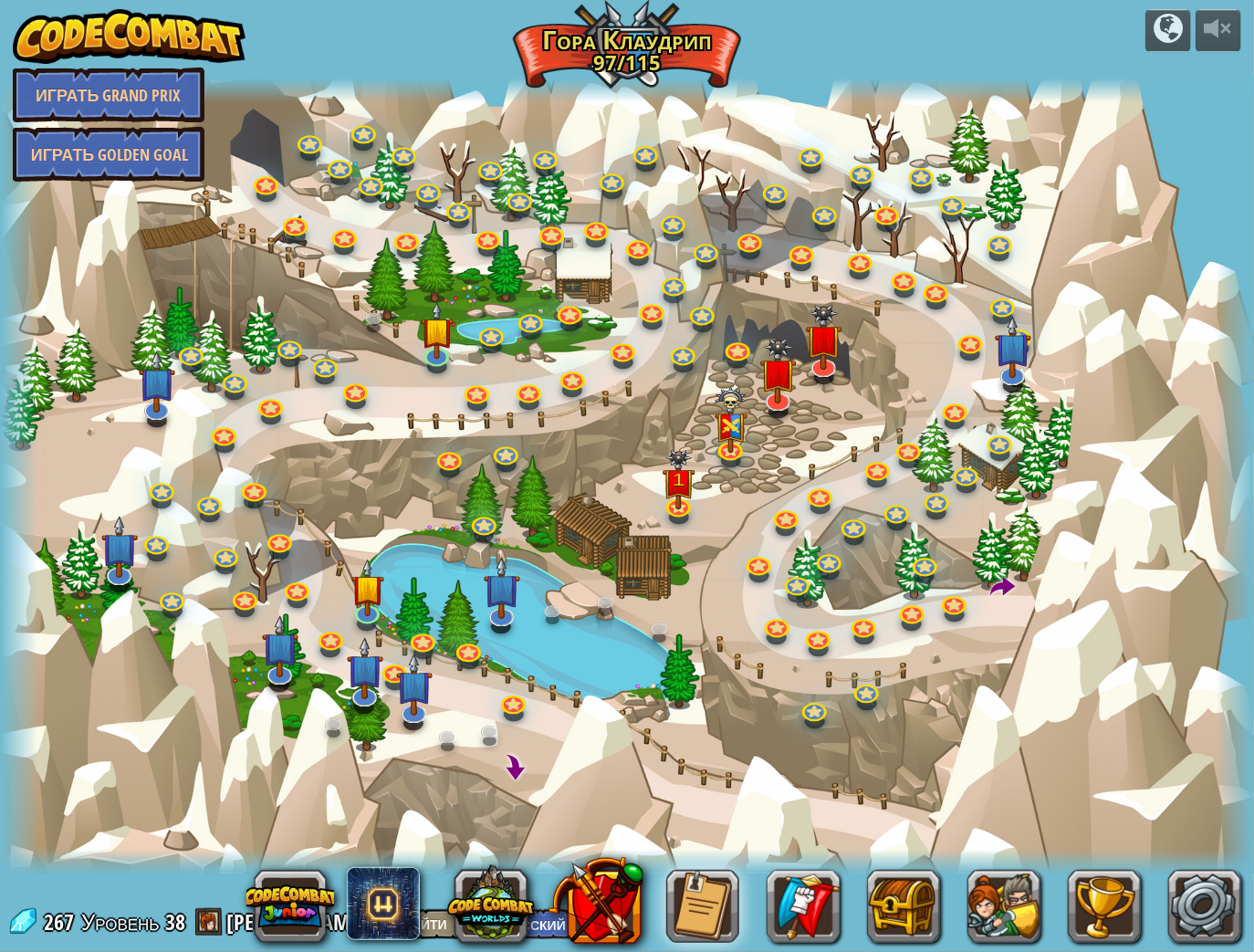
drag, startPoint x: 392, startPoint y: 421, endPoint x: 418, endPoint y: 410, distance: 28.2
click at [393, 421] on div at bounding box center [627, 476] width 1254 height 796
